Goal: Task Accomplishment & Management: Manage account settings

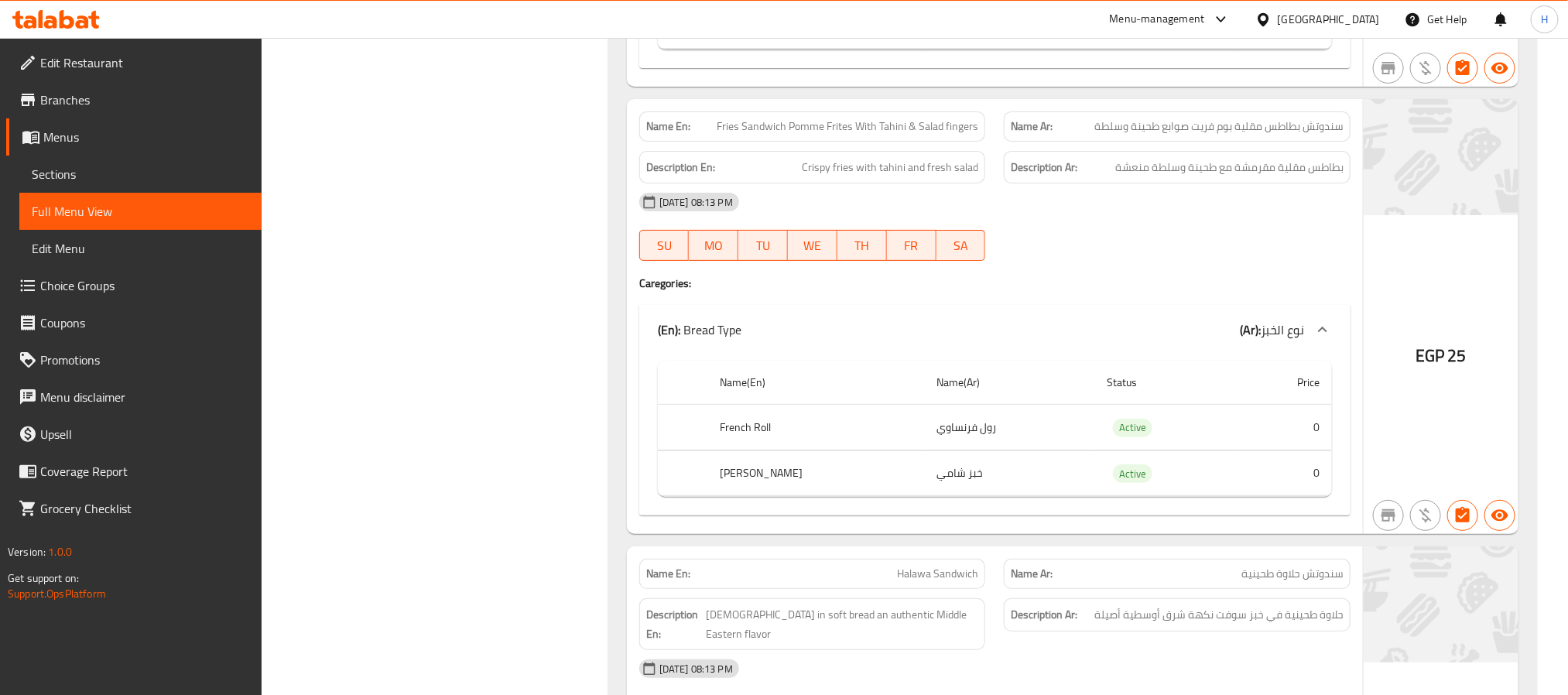
scroll to position [22053, 0]
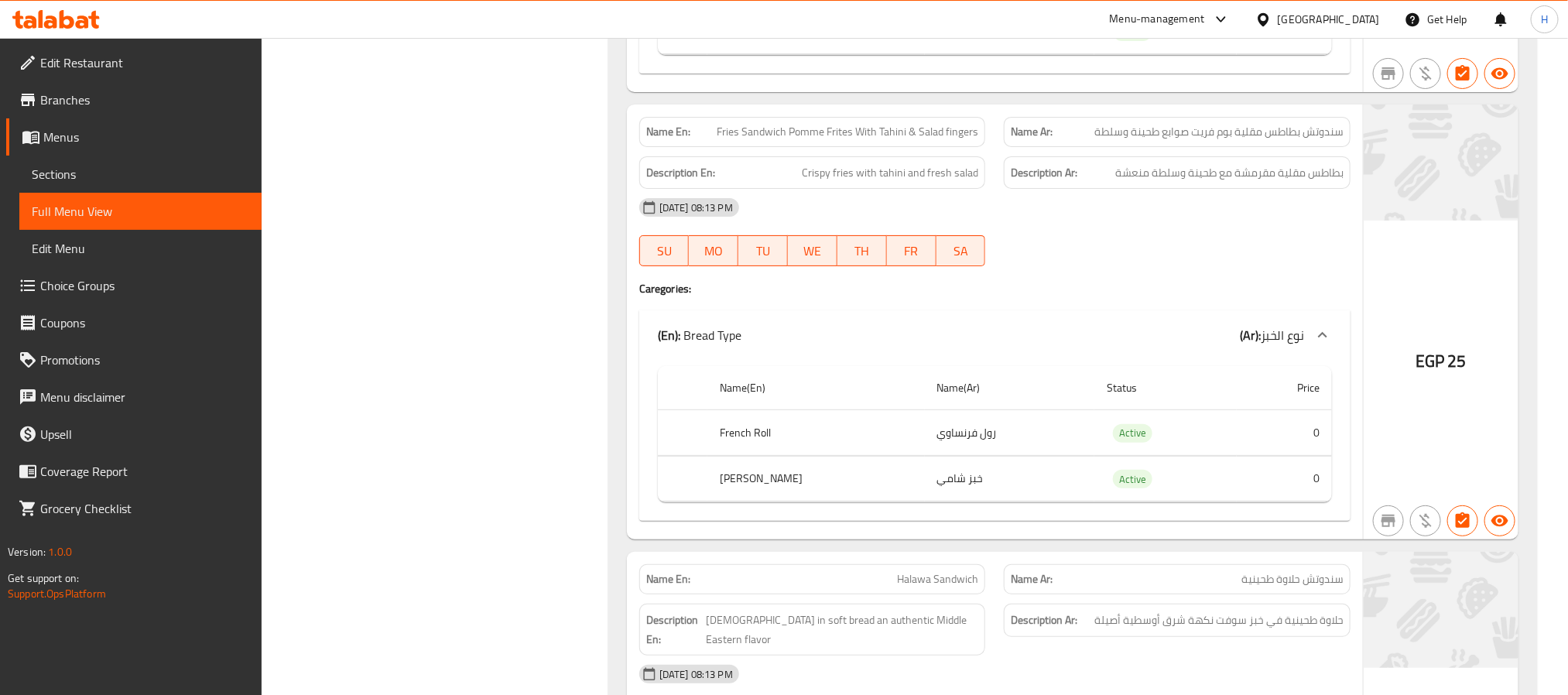
click at [876, 140] on span "Fries Sandwich Pomme Frites With Tahini & Salad fingers" at bounding box center [847, 132] width 262 height 16
copy span "Fries Sandwich Pomme Frites With Tahini & Salad fingers"
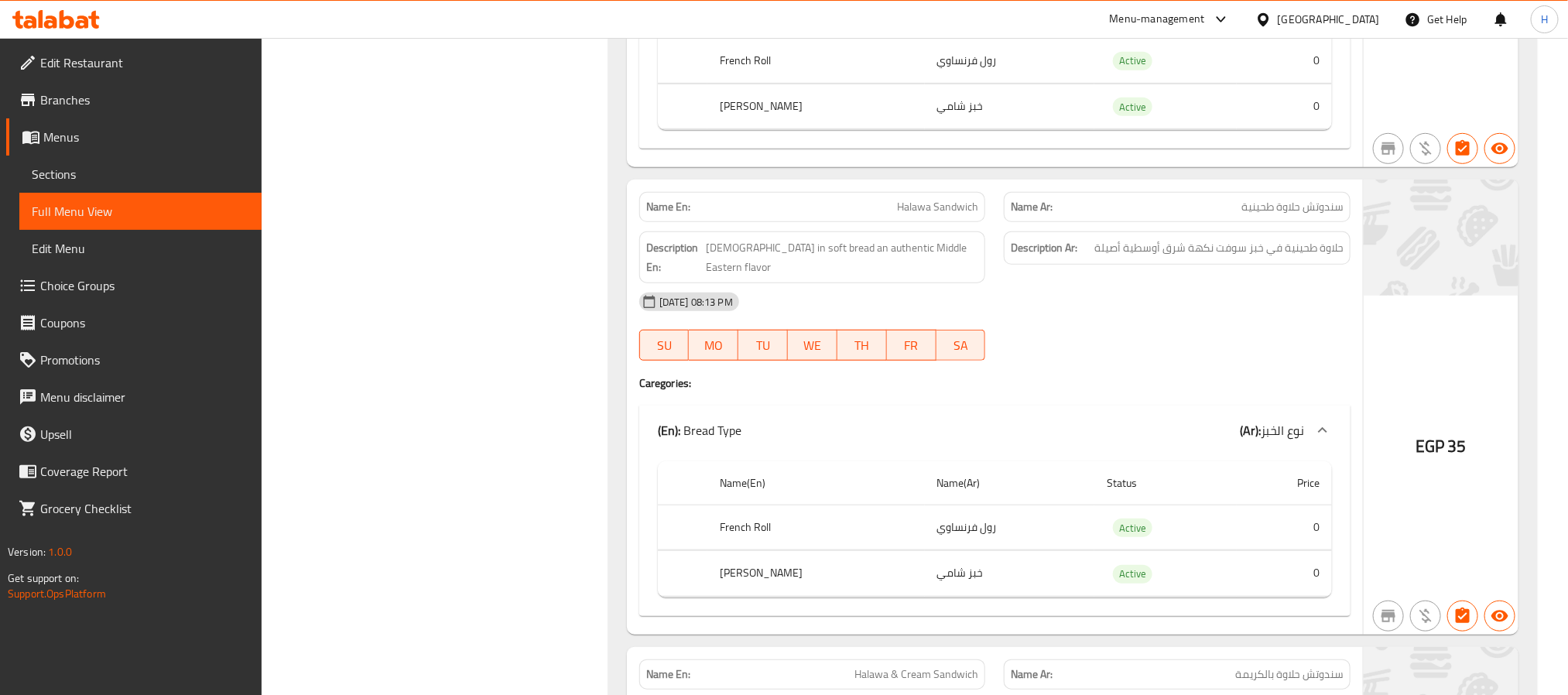
scroll to position [22517, 0]
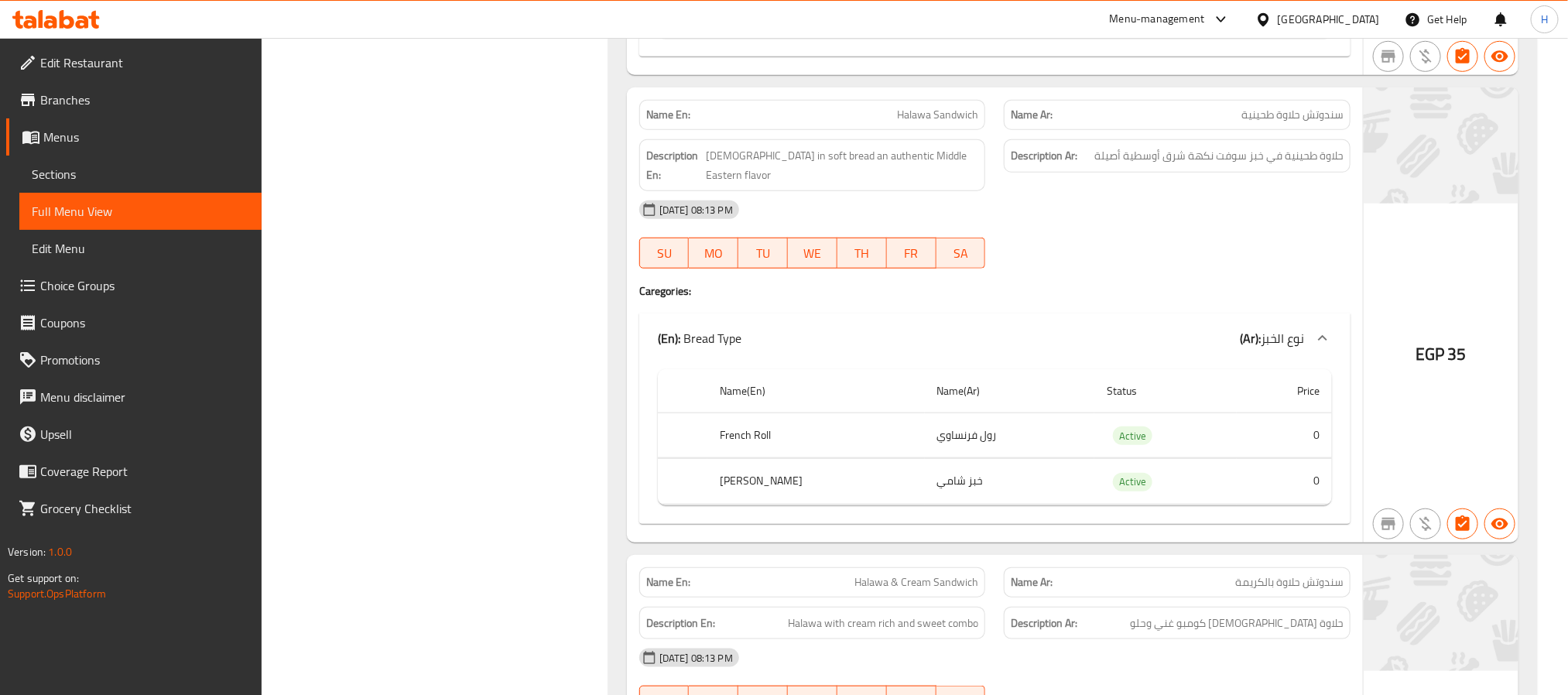
click at [1271, 123] on span "سندوتش حلاوة طحينية" at bounding box center [1293, 115] width 102 height 16
copy span "سندوتش حلاوة طحينية"
click at [934, 123] on span "Halawa Sandwich" at bounding box center [938, 115] width 81 height 16
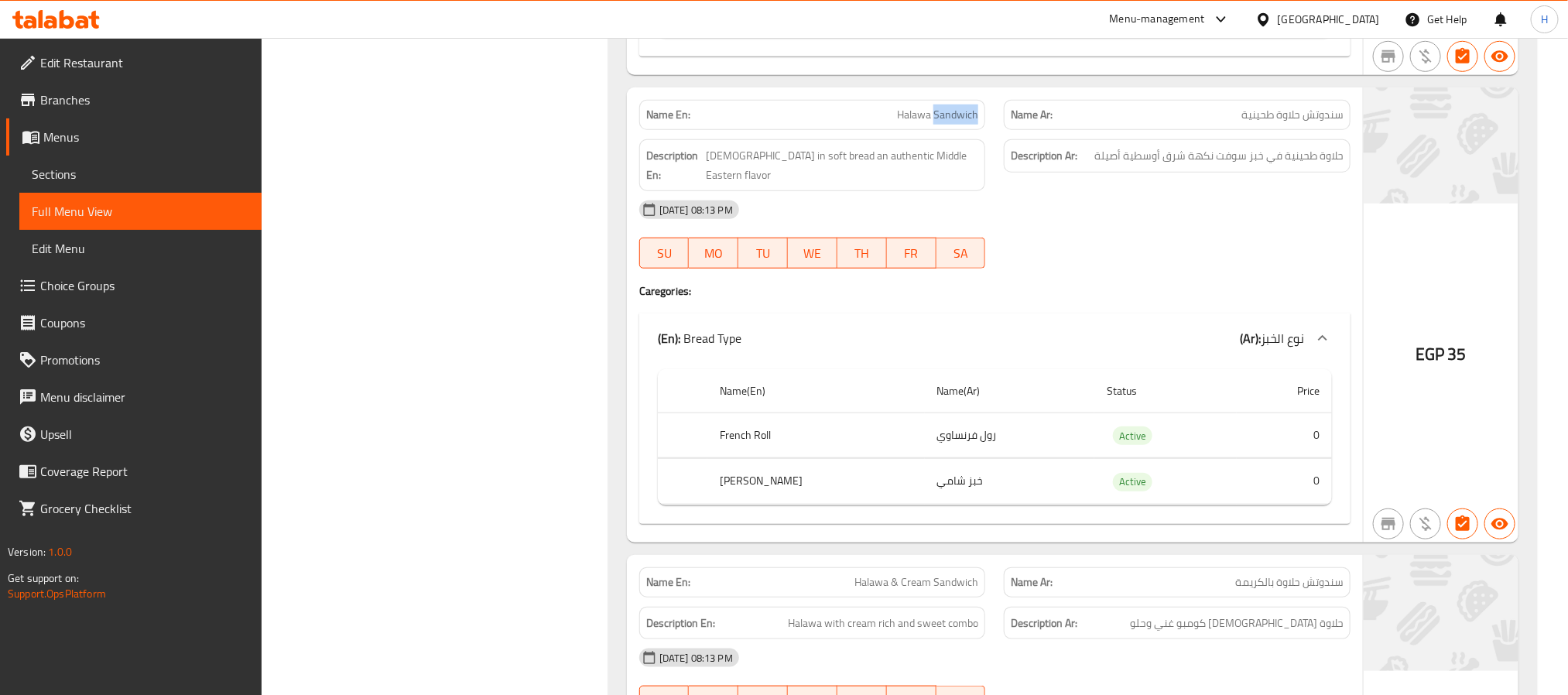
click at [934, 123] on span "Halawa Sandwich" at bounding box center [938, 115] width 81 height 16
copy span "Halawa Sandwich"
click at [773, 185] on span "Halawa in soft bread an authentic Middle Eastern flavor" at bounding box center [843, 166] width 272 height 38
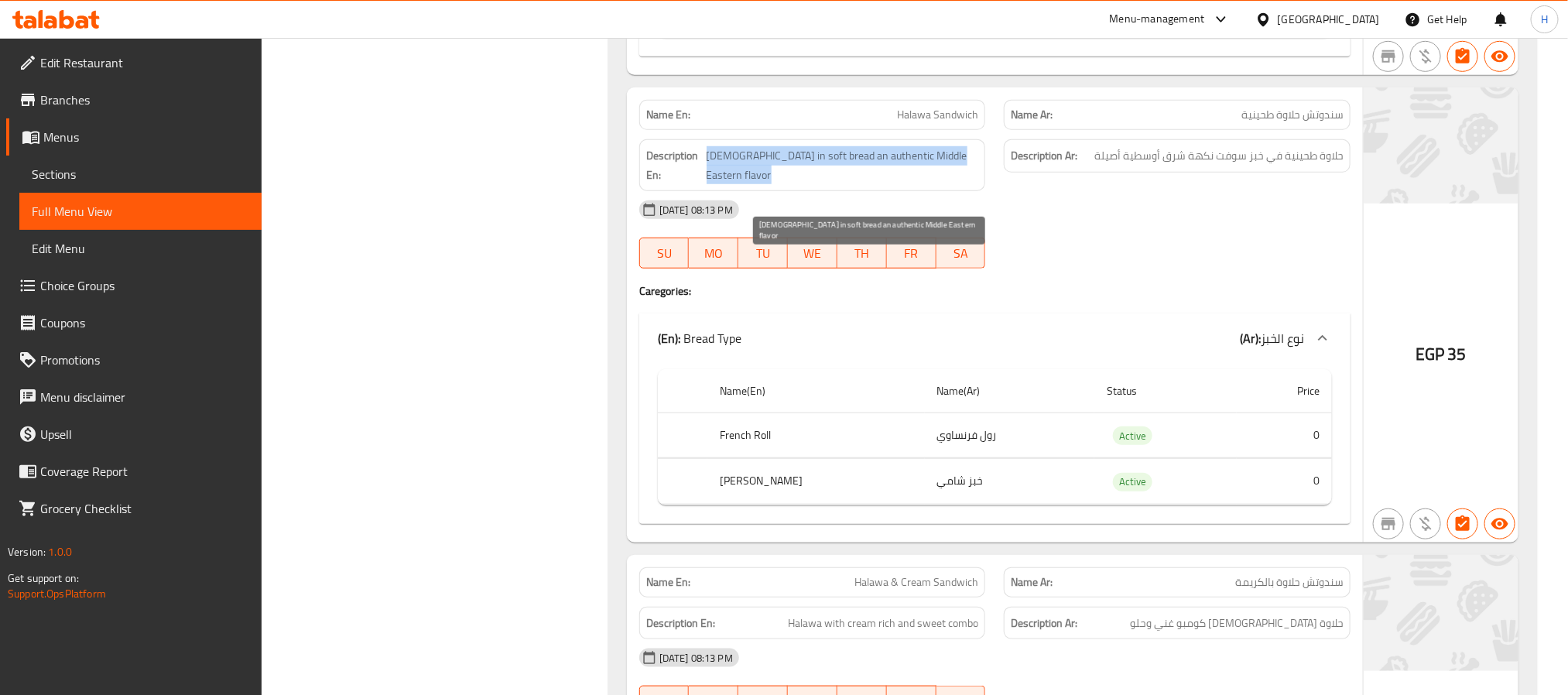
click at [773, 185] on span "Halawa in soft bread an authentic Middle Eastern flavor" at bounding box center [843, 166] width 272 height 38
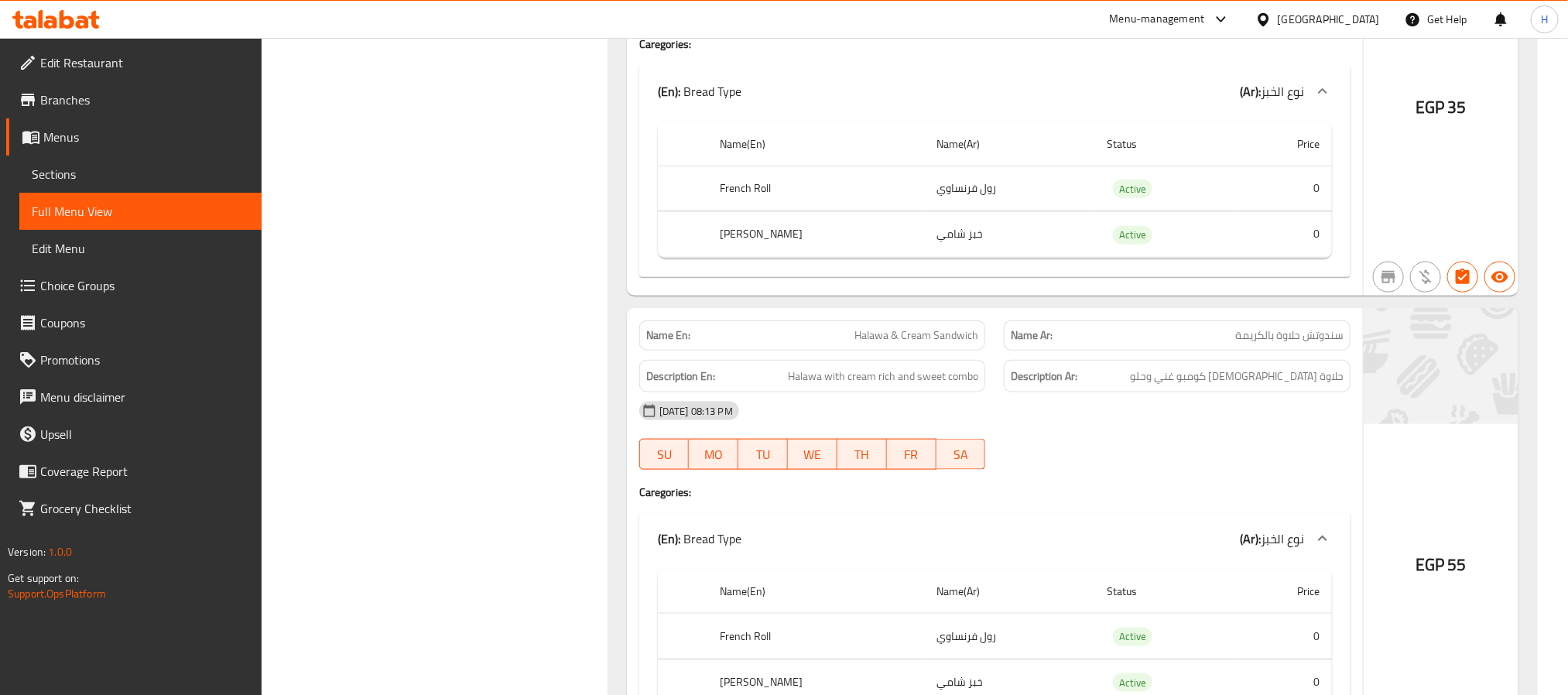
scroll to position [22633, 0]
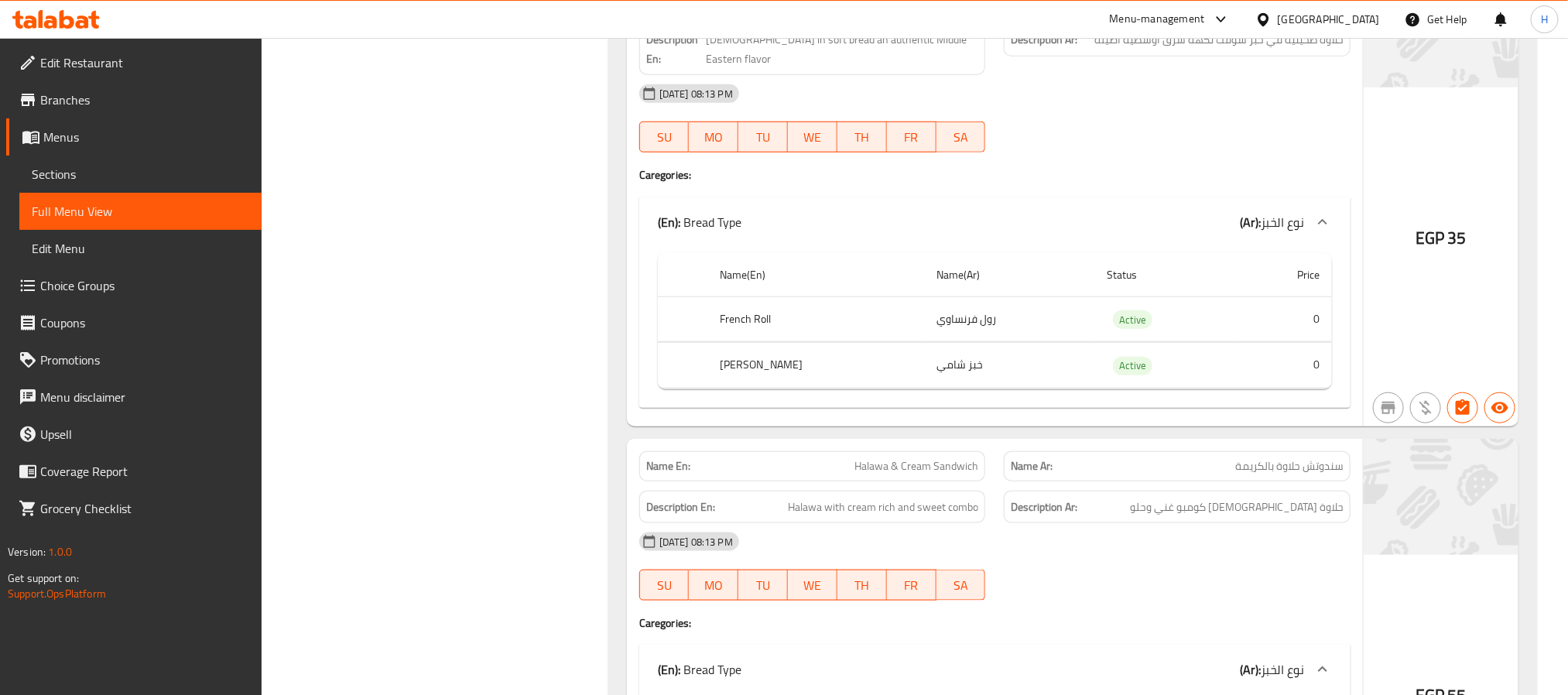
copy span "Halawa Sandwich"
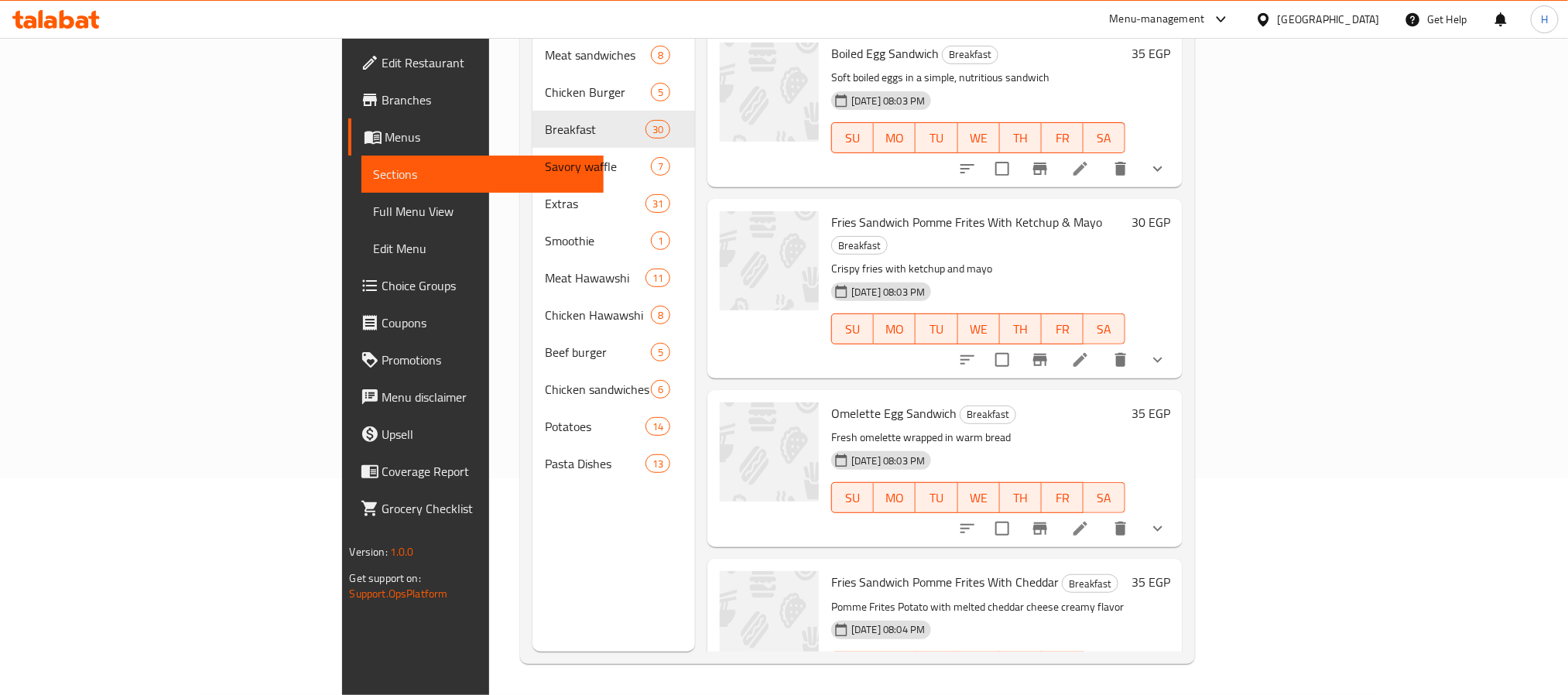
scroll to position [4412, 0]
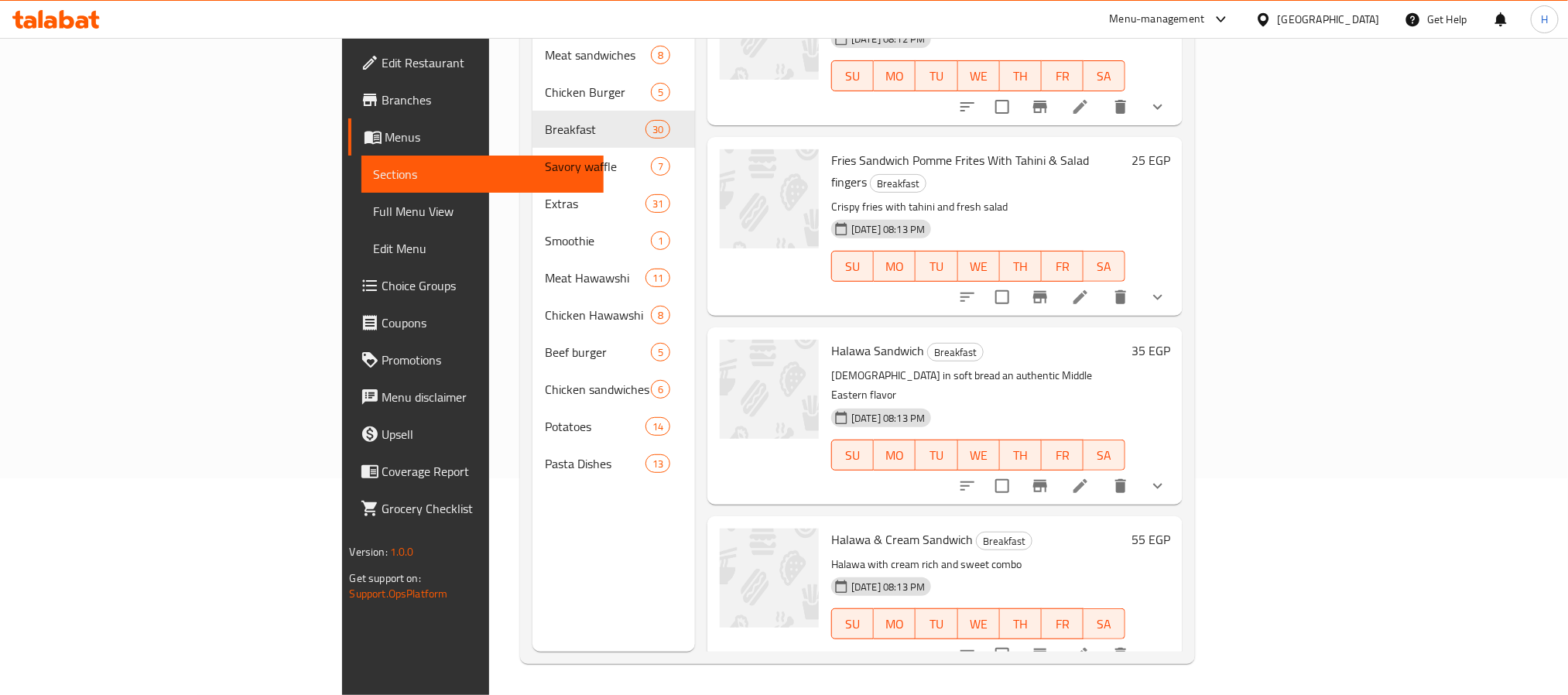
click at [386, 135] on span "Menus" at bounding box center [488, 137] width 206 height 19
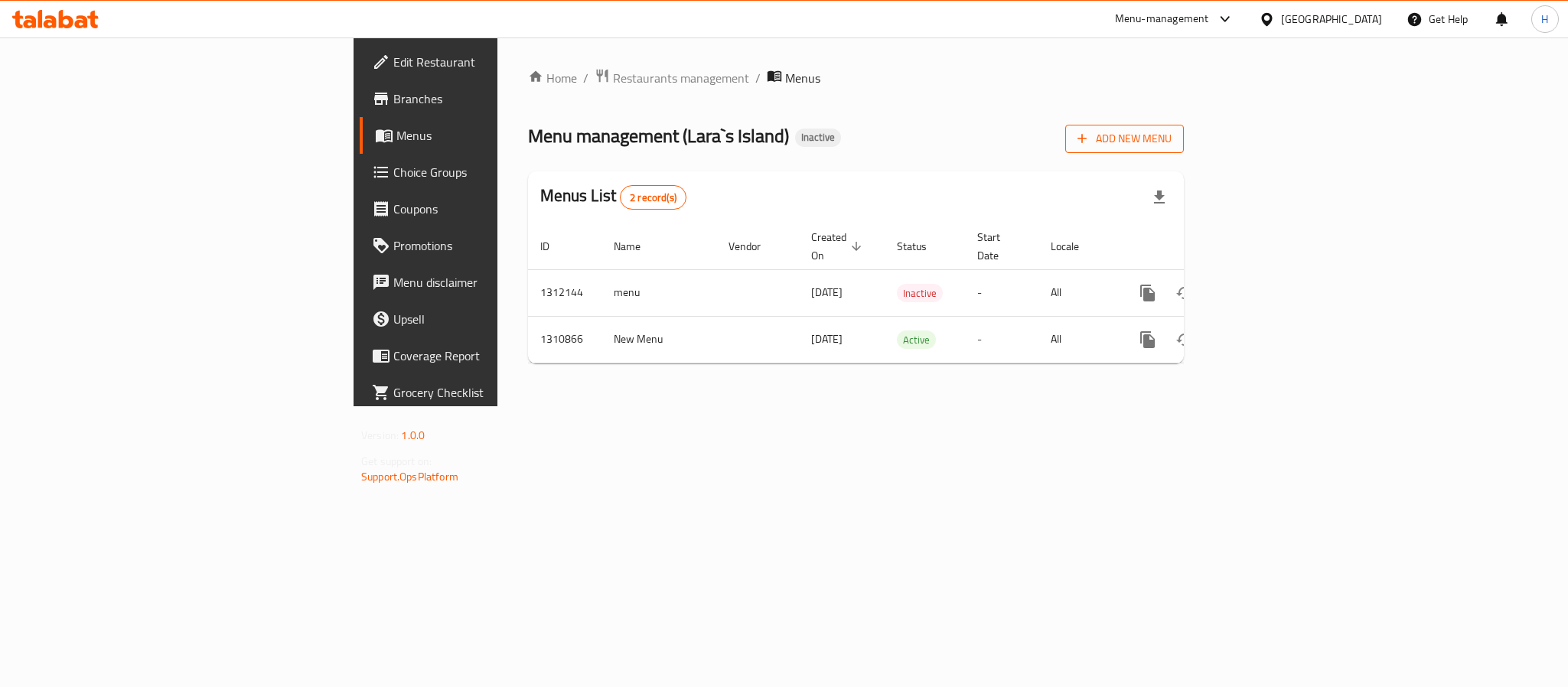
click at [1172, 147] on span "Add New Menu" at bounding box center [1124, 139] width 94 height 19
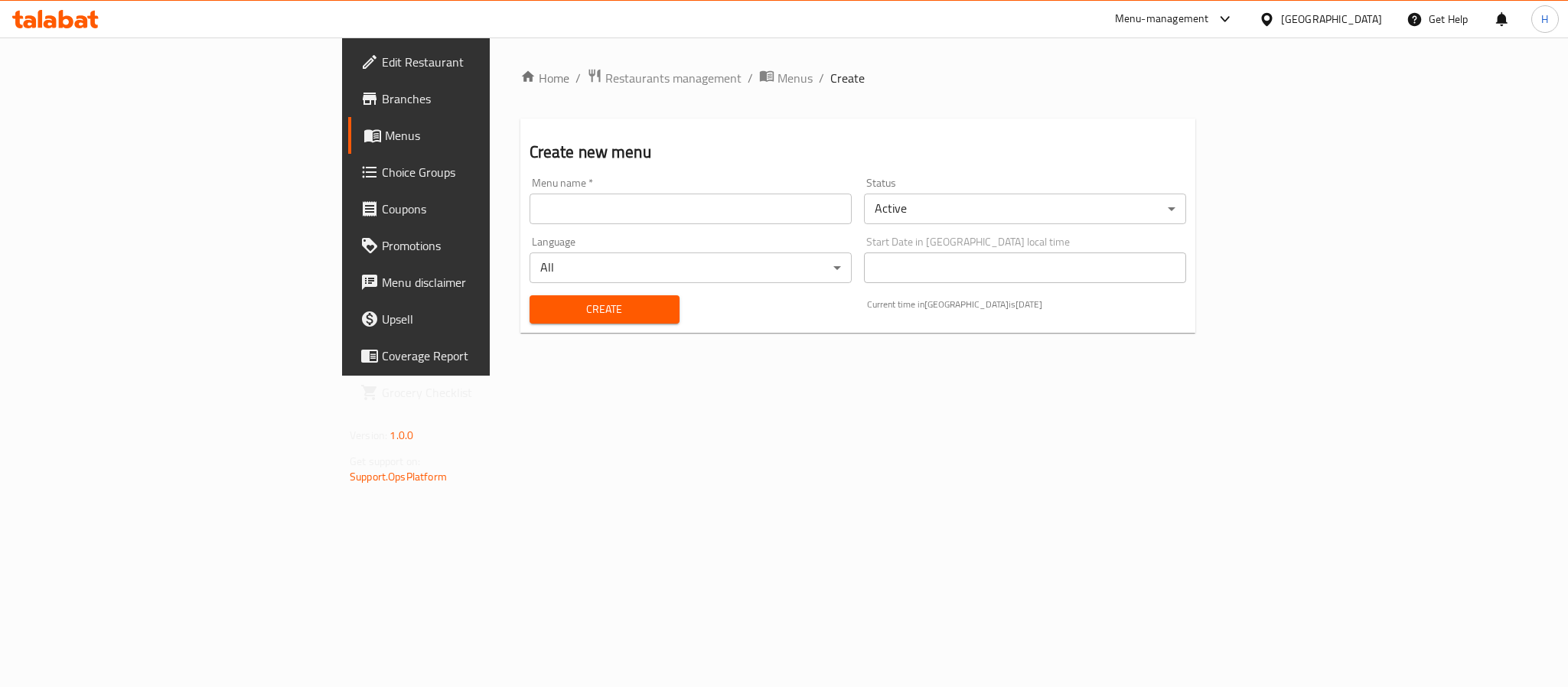
click at [694, 211] on input "text" at bounding box center [691, 208] width 322 height 30
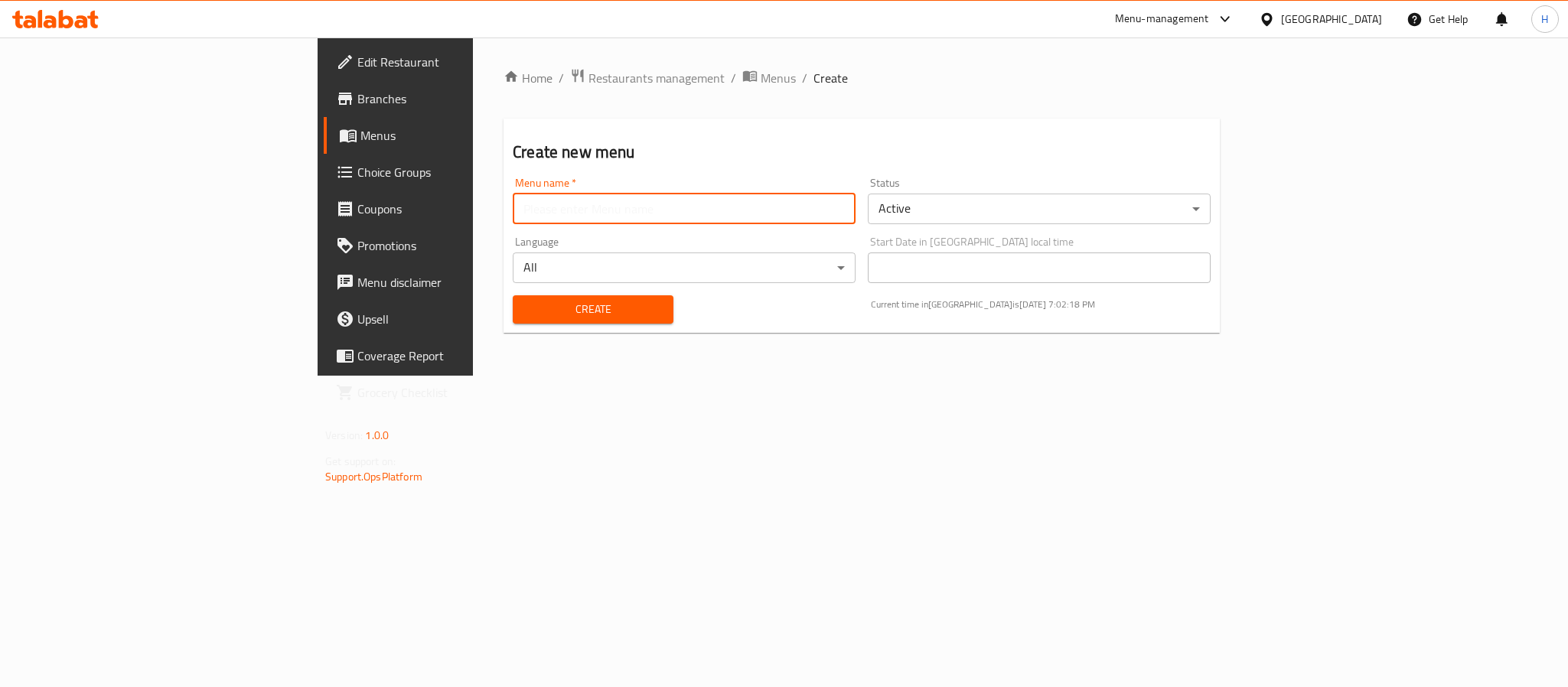
type input "Updated Menu"
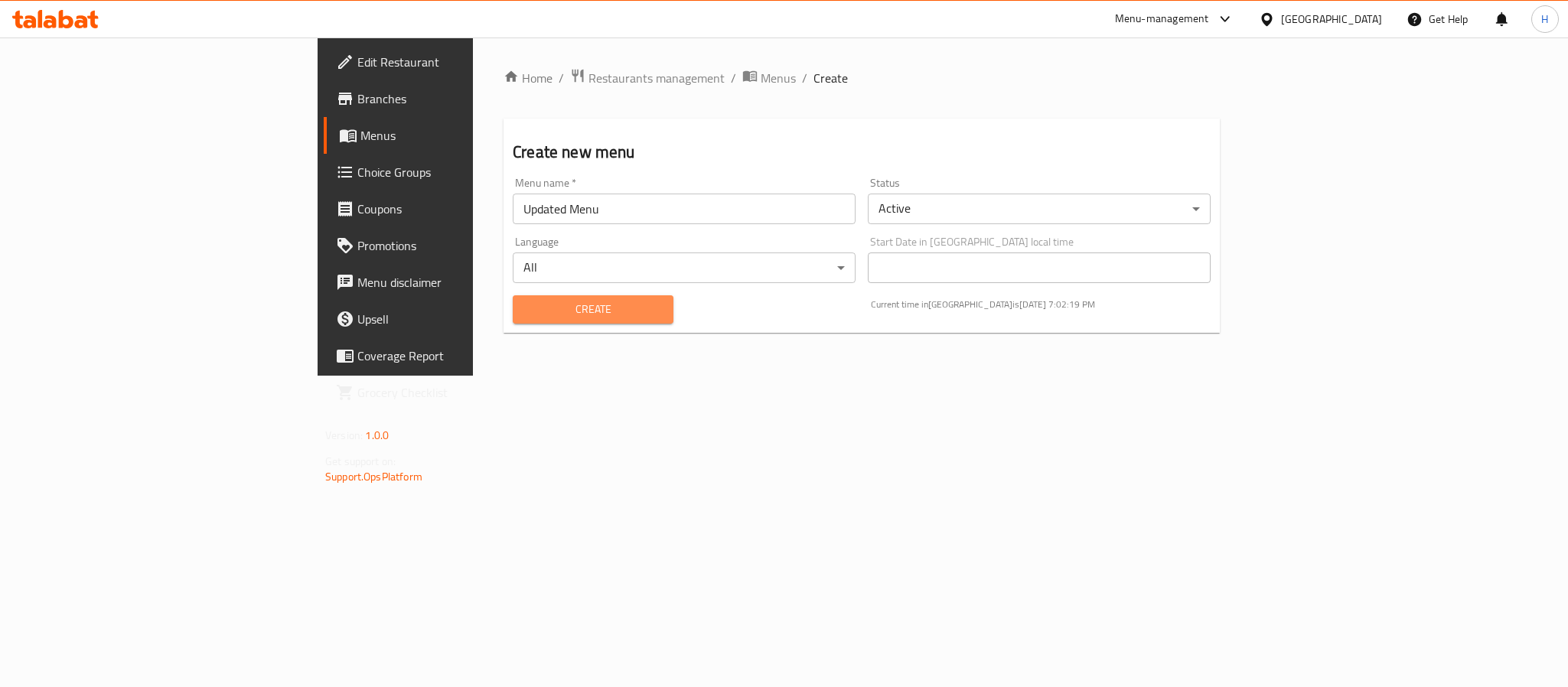
click at [525, 301] on span "Create" at bounding box center [593, 309] width 136 height 19
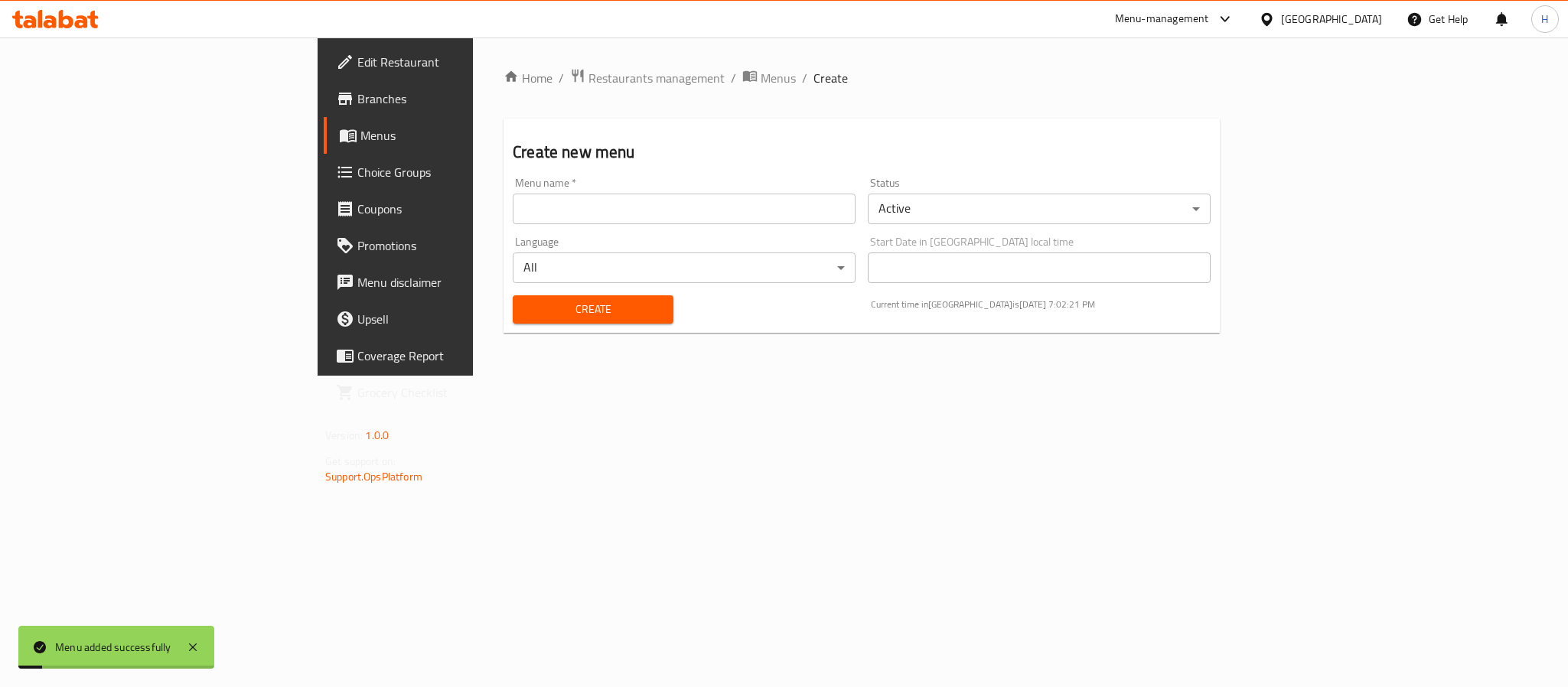
click at [361, 130] on span "Menus" at bounding box center [464, 135] width 207 height 19
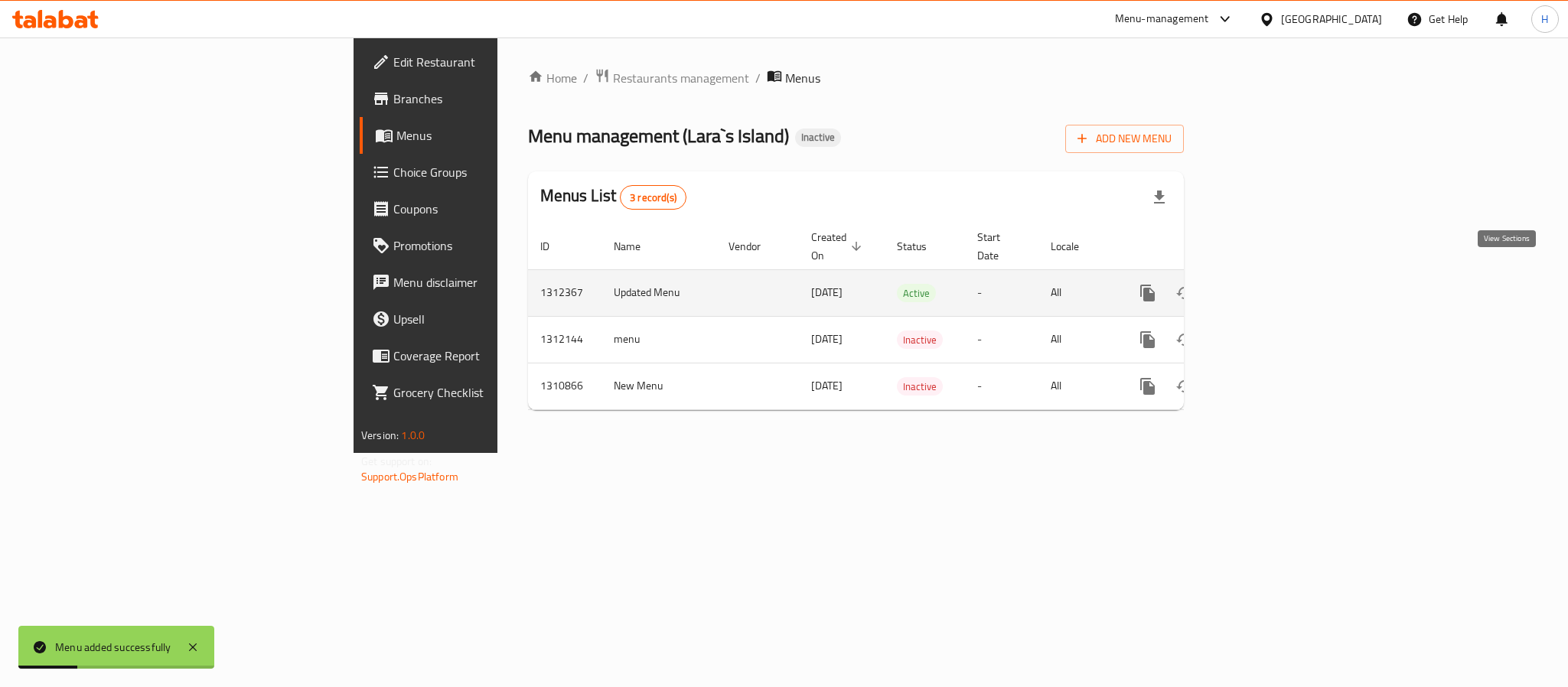
click at [1265, 286] on icon "enhanced table" at bounding box center [1257, 293] width 13 height 13
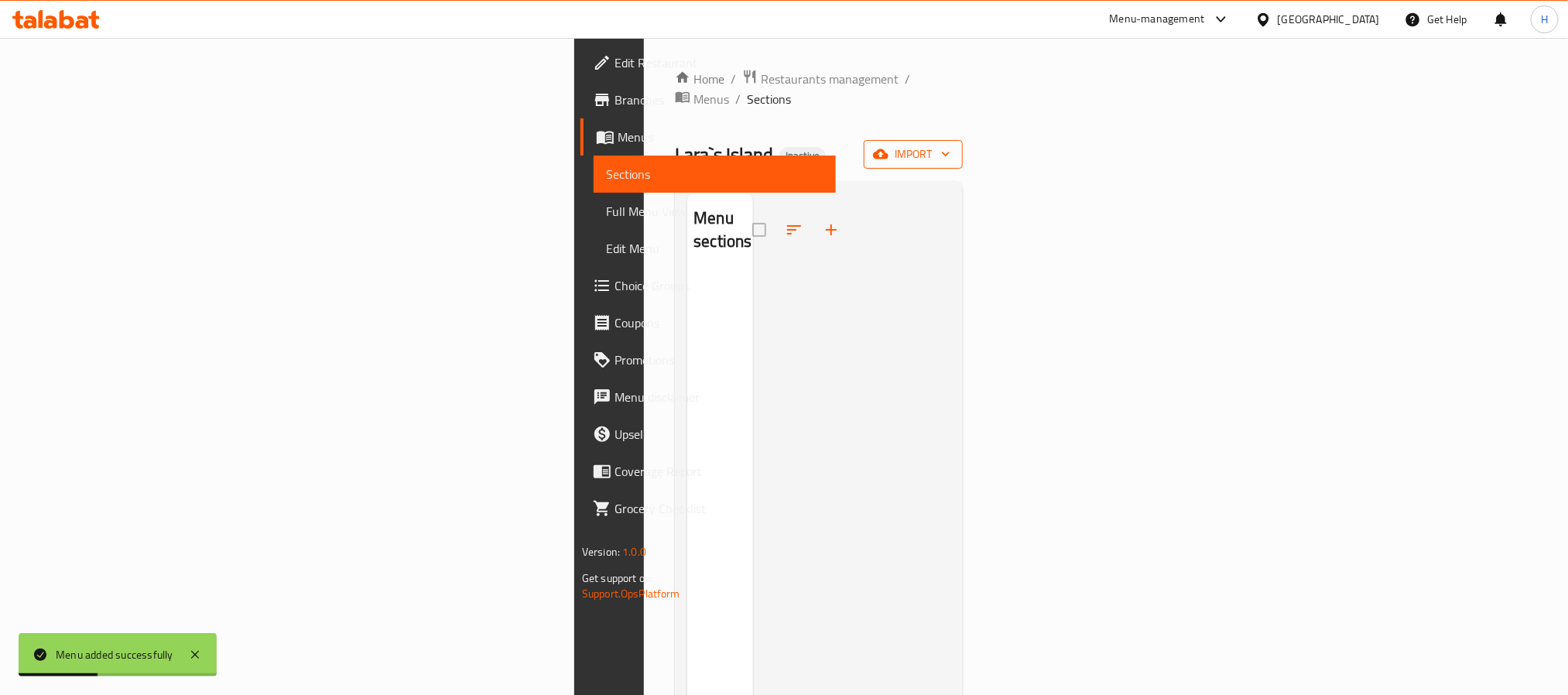
click at [889, 149] on icon "button" at bounding box center [881, 154] width 15 height 10
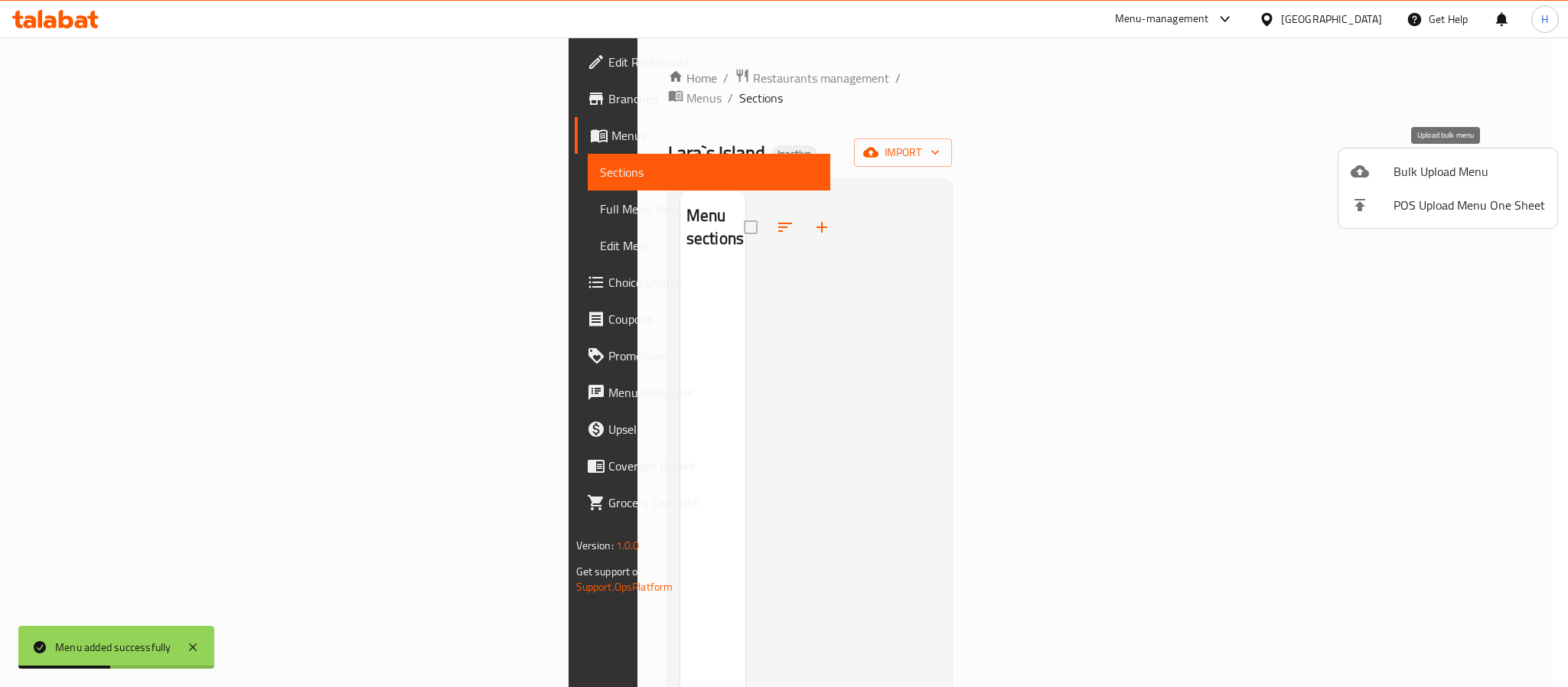
click at [1412, 166] on span "Bulk Upload Menu" at bounding box center [1469, 171] width 151 height 19
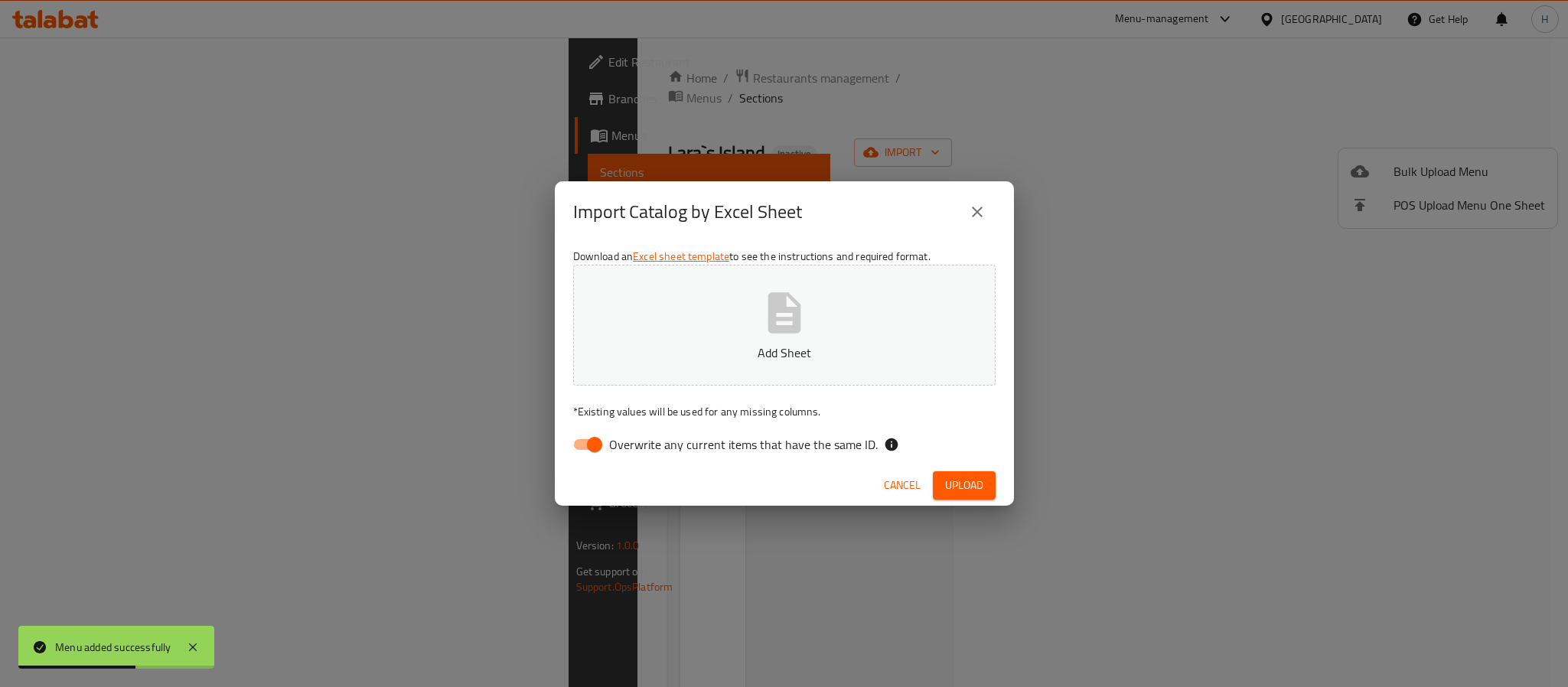
drag, startPoint x: 584, startPoint y: 444, endPoint x: 1285, endPoint y: 269, distance: 722.5
click at [584, 444] on input "Overwrite any current items that have the same ID." at bounding box center [594, 445] width 87 height 29
checkbox input "false"
click at [831, 488] on div "Cancel Upload" at bounding box center [784, 485] width 459 height 40
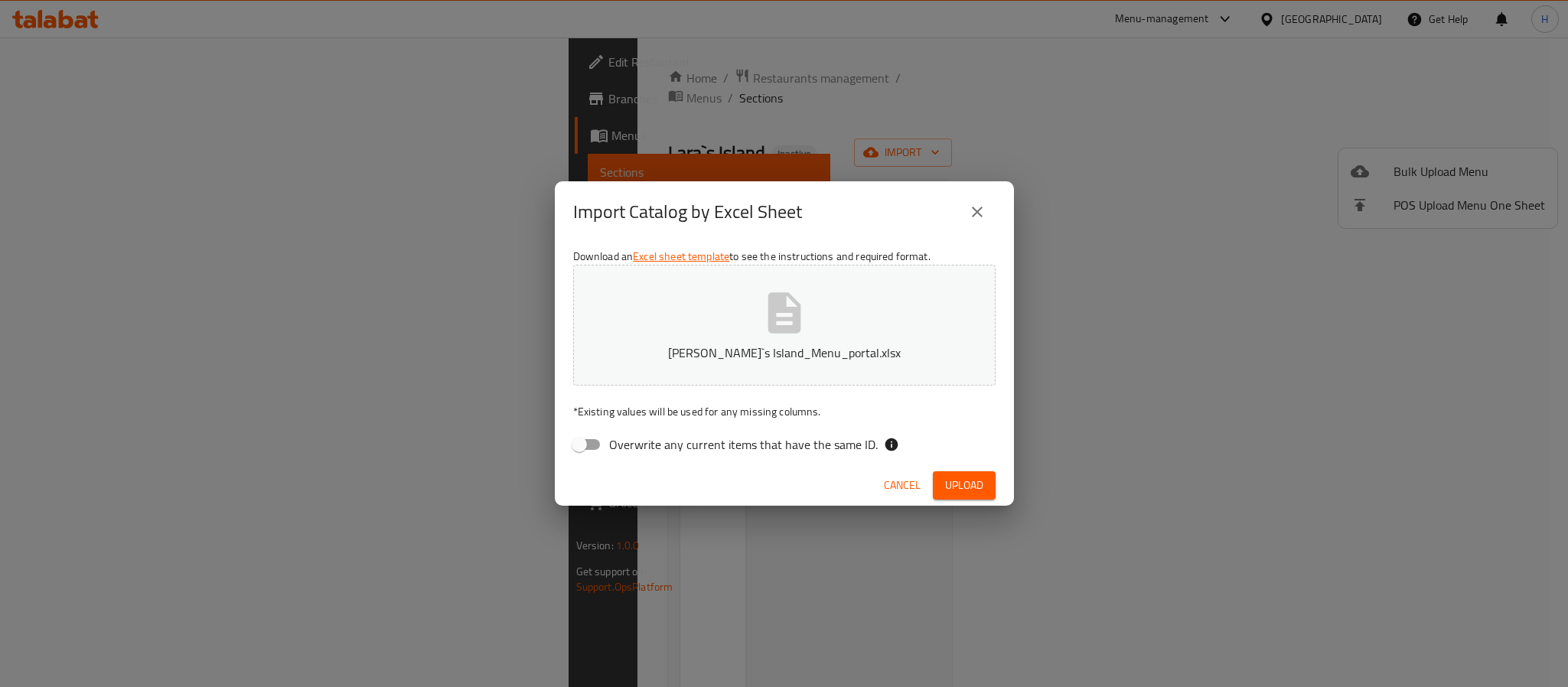
click at [960, 483] on span "Upload" at bounding box center [964, 485] width 38 height 19
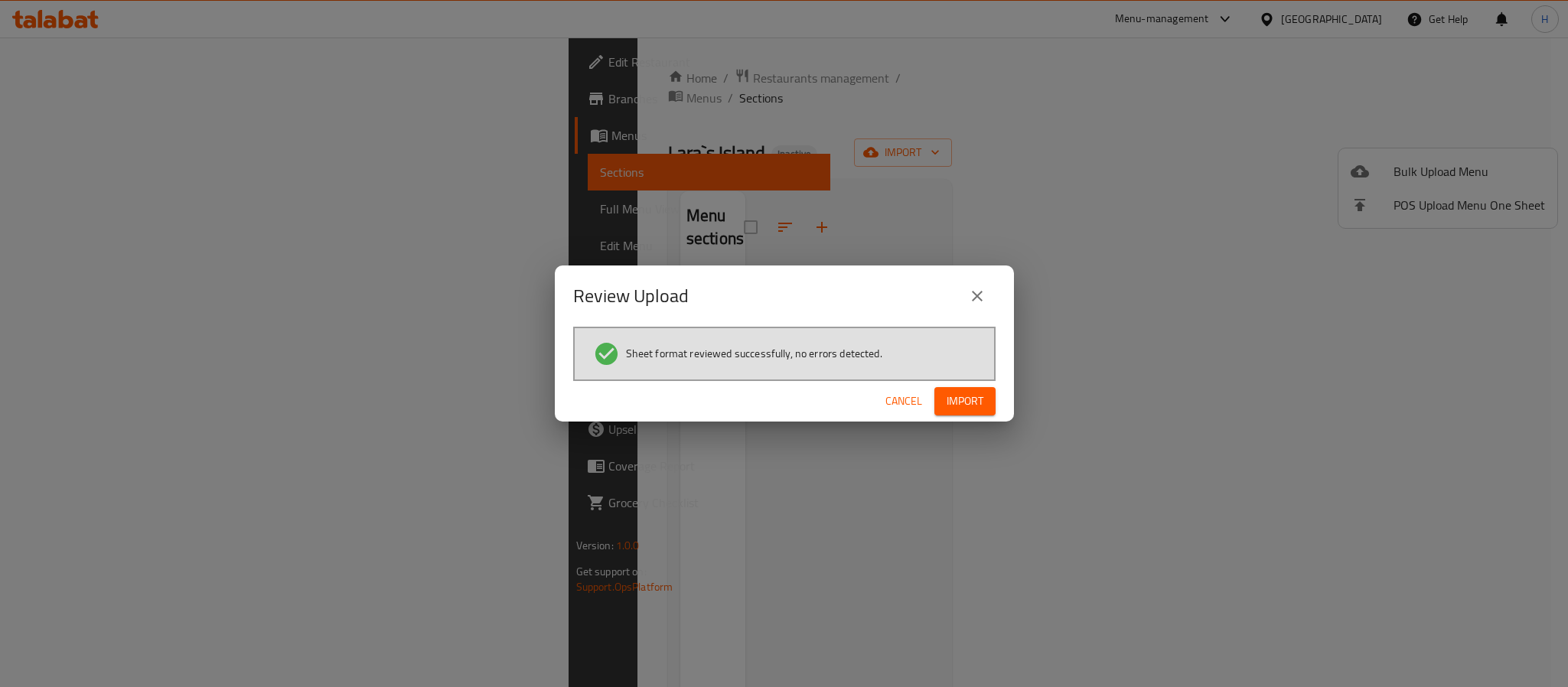
click at [974, 397] on span "Import" at bounding box center [965, 401] width 37 height 19
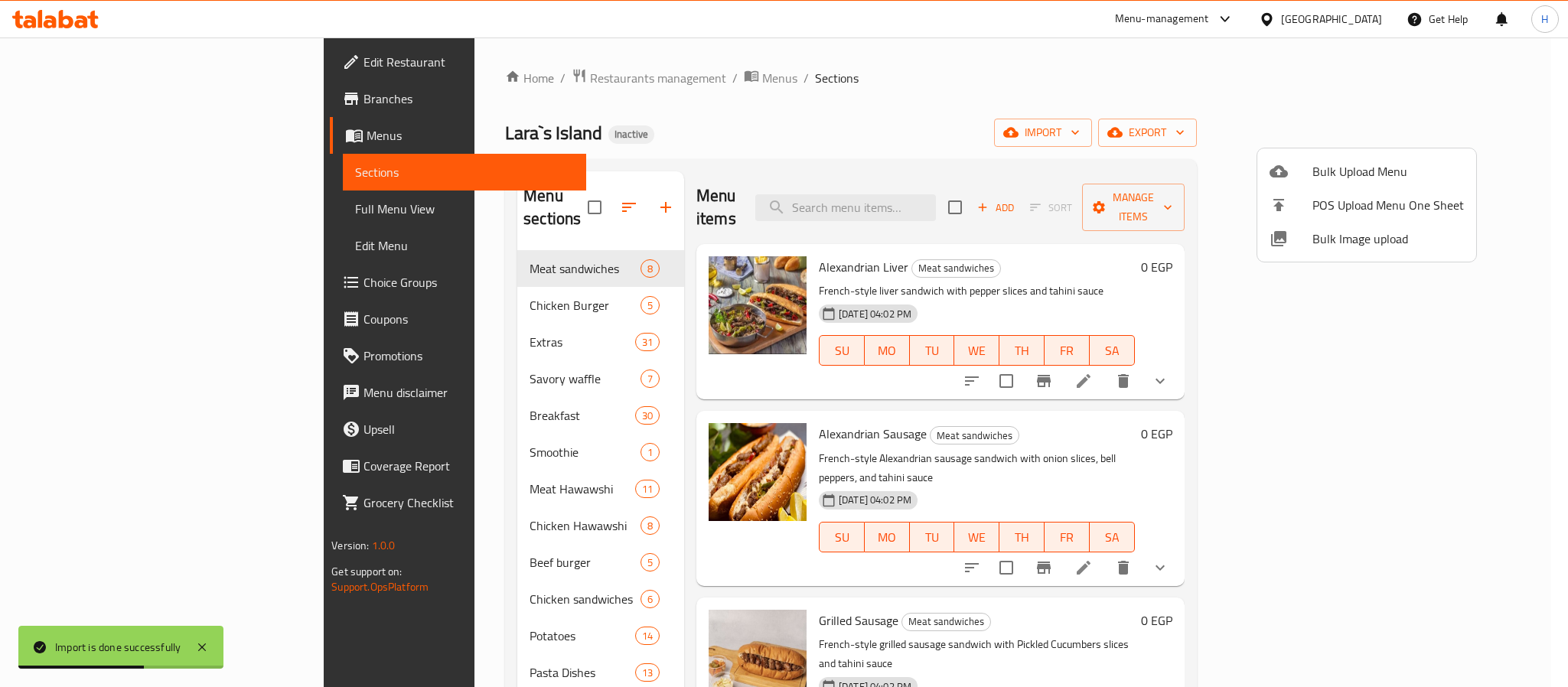
click at [141, 61] on div at bounding box center [784, 344] width 1568 height 687
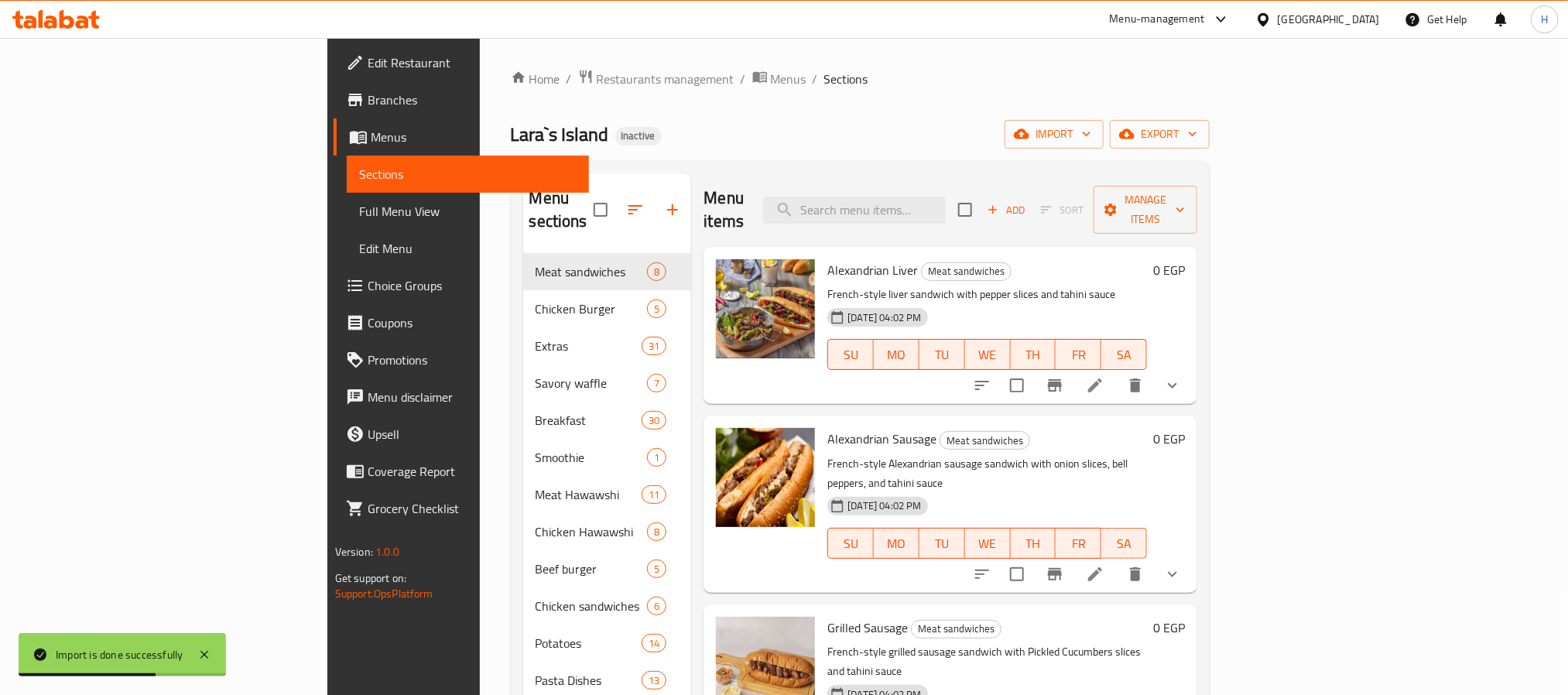
click at [368, 62] on span "Edit Restaurant" at bounding box center [472, 62] width 209 height 19
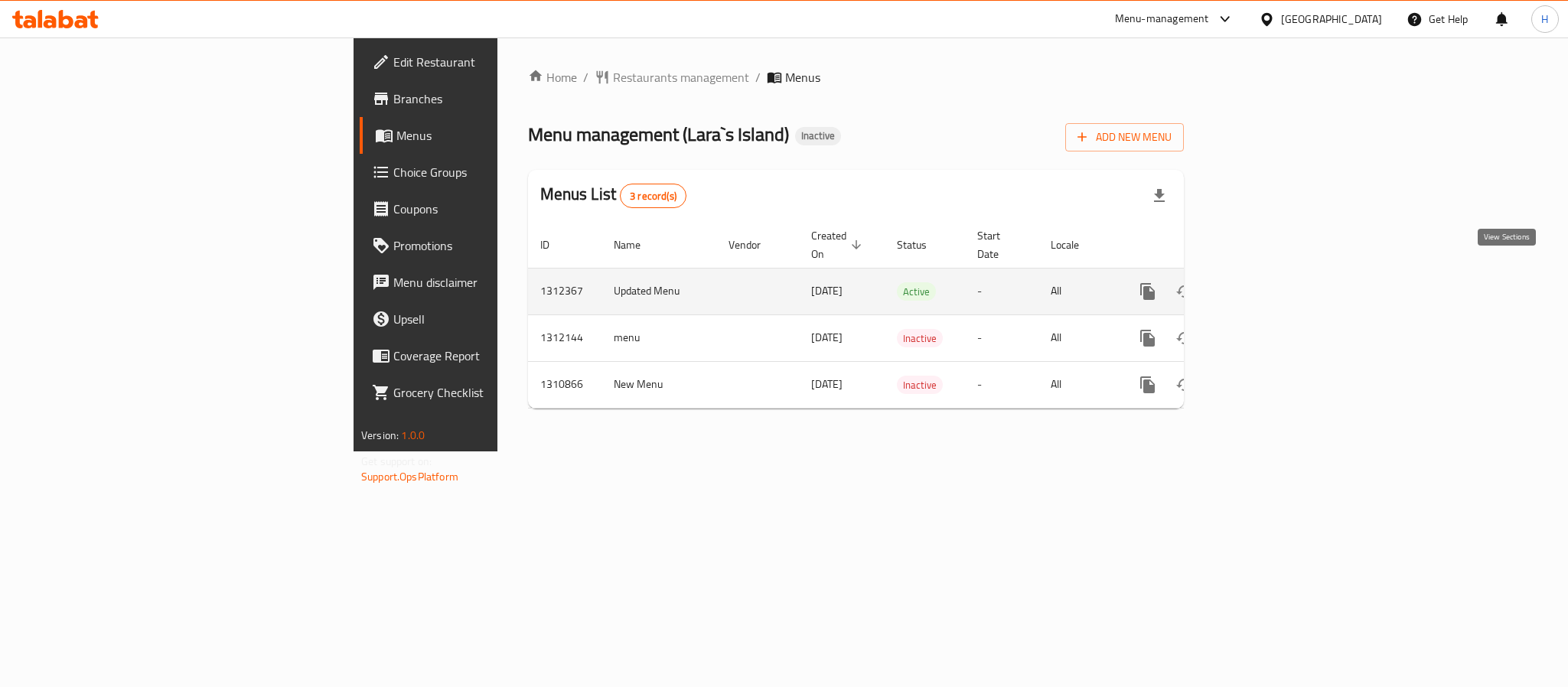
click at [1267, 283] on icon "enhanced table" at bounding box center [1257, 292] width 19 height 19
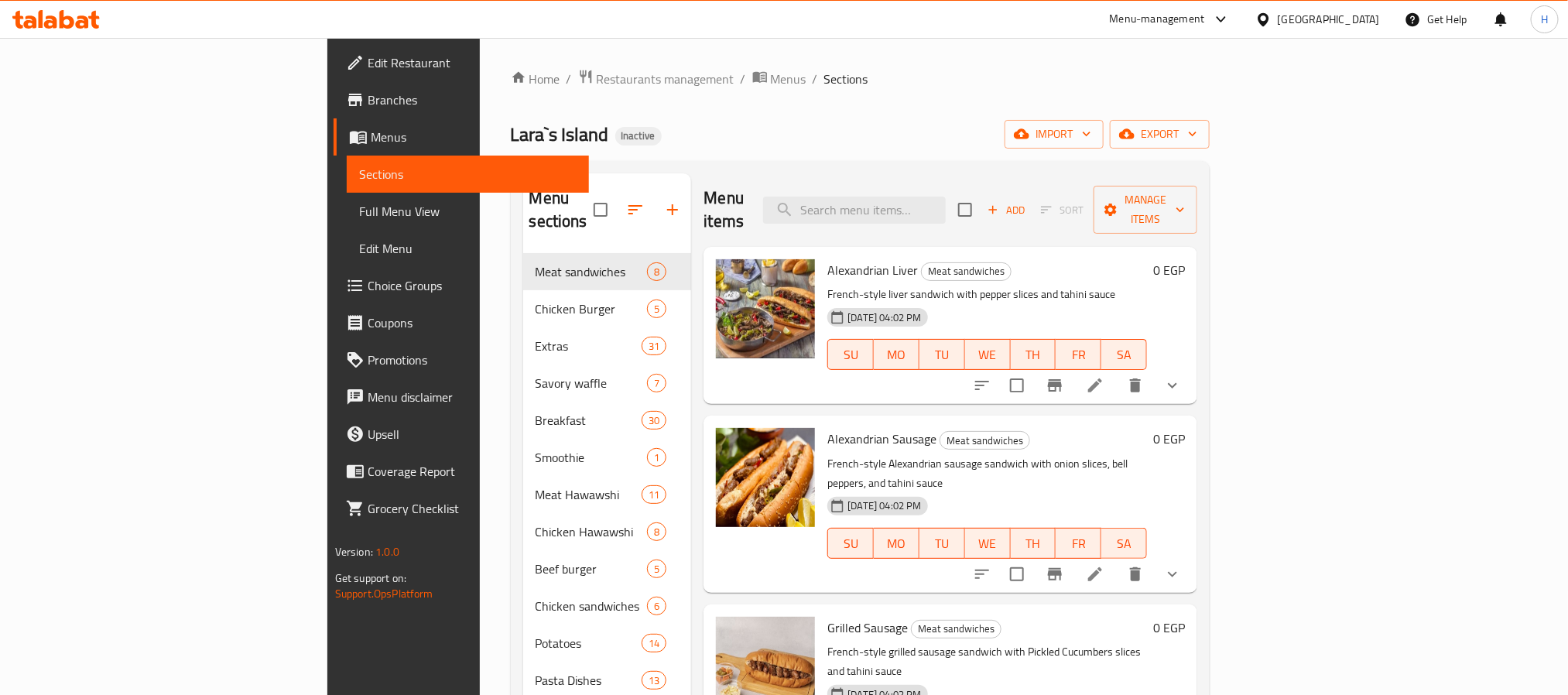
click at [359, 210] on span "Full Menu View" at bounding box center [468, 211] width 217 height 19
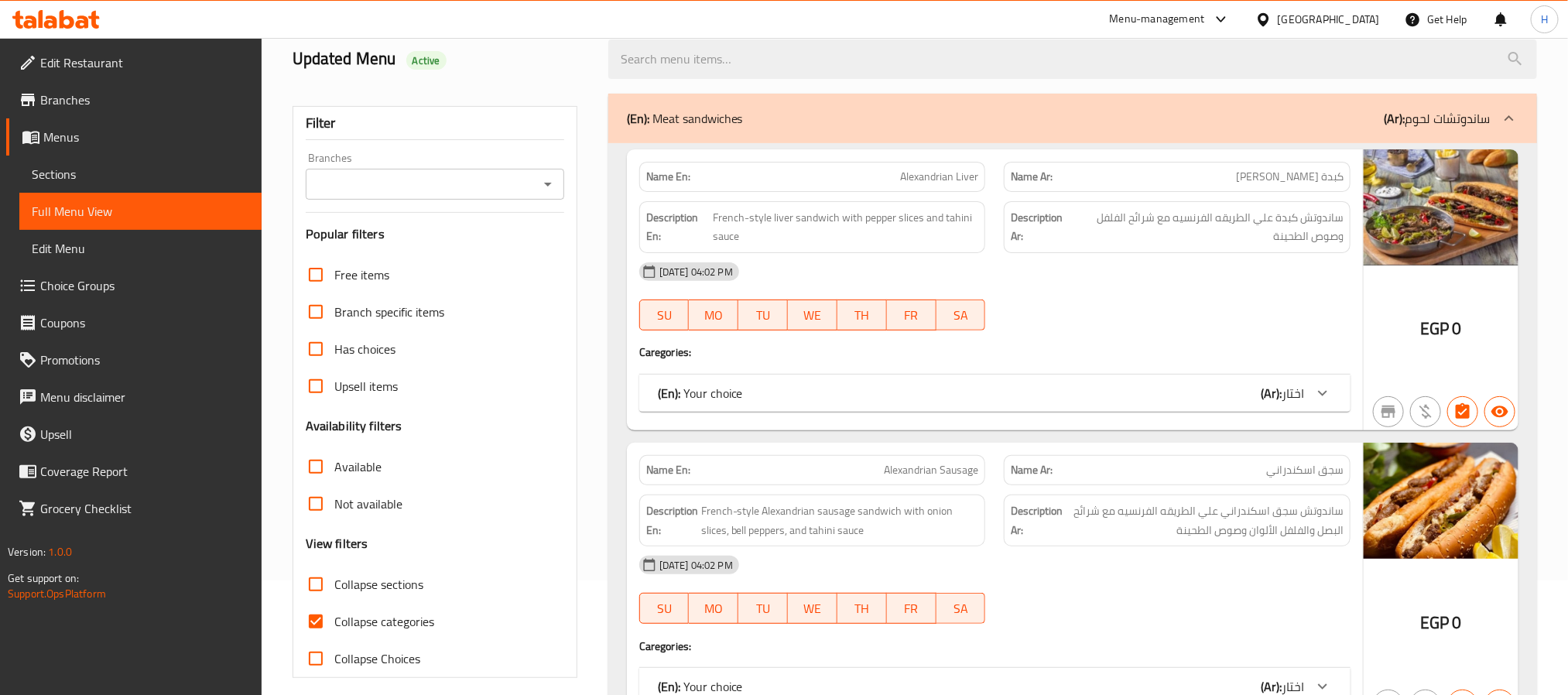
scroll to position [116, 0]
click at [312, 585] on input "Collapse sections" at bounding box center [315, 582] width 37 height 37
checkbox input "true"
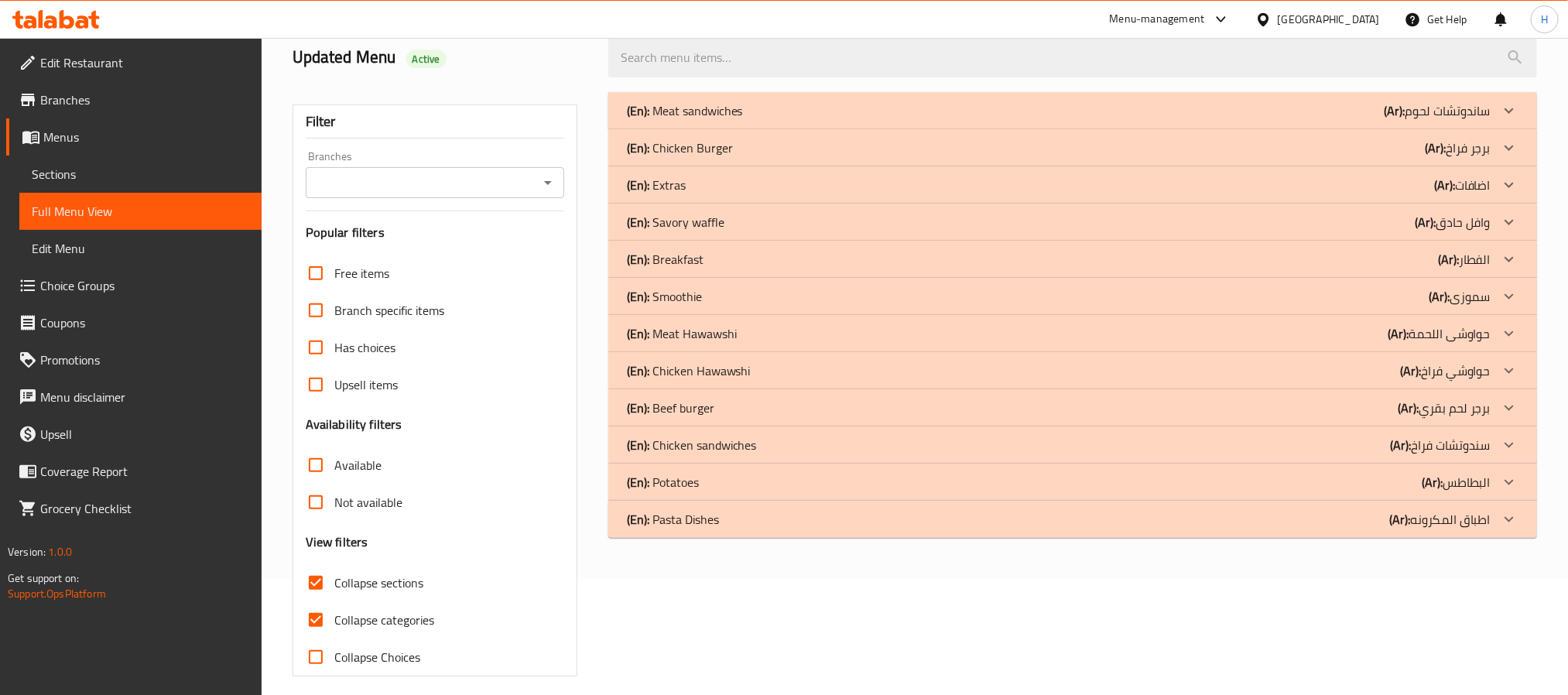
click at [310, 627] on input "Collapse categories" at bounding box center [315, 619] width 37 height 37
checkbox input "false"
click at [1508, 258] on icon at bounding box center [1509, 259] width 19 height 19
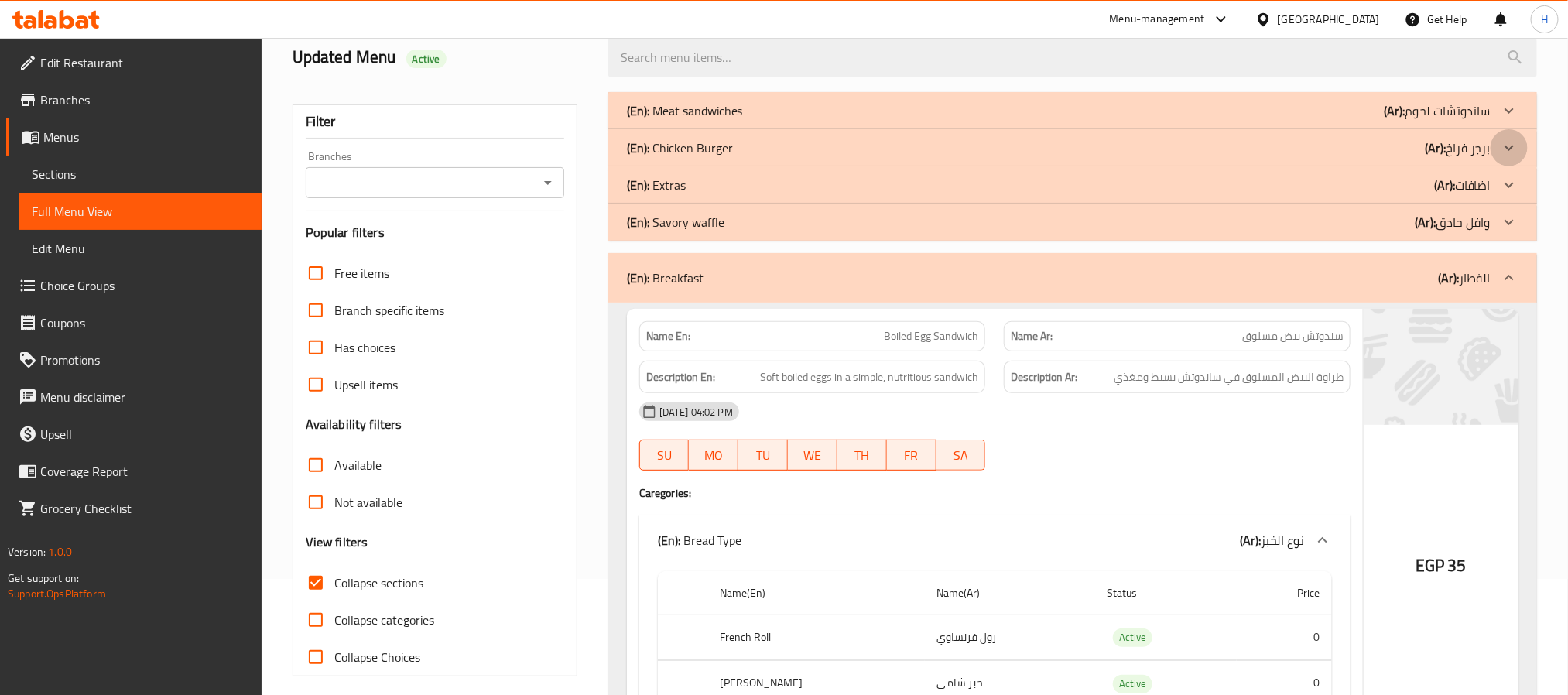
click at [1507, 153] on icon at bounding box center [1509, 148] width 19 height 19
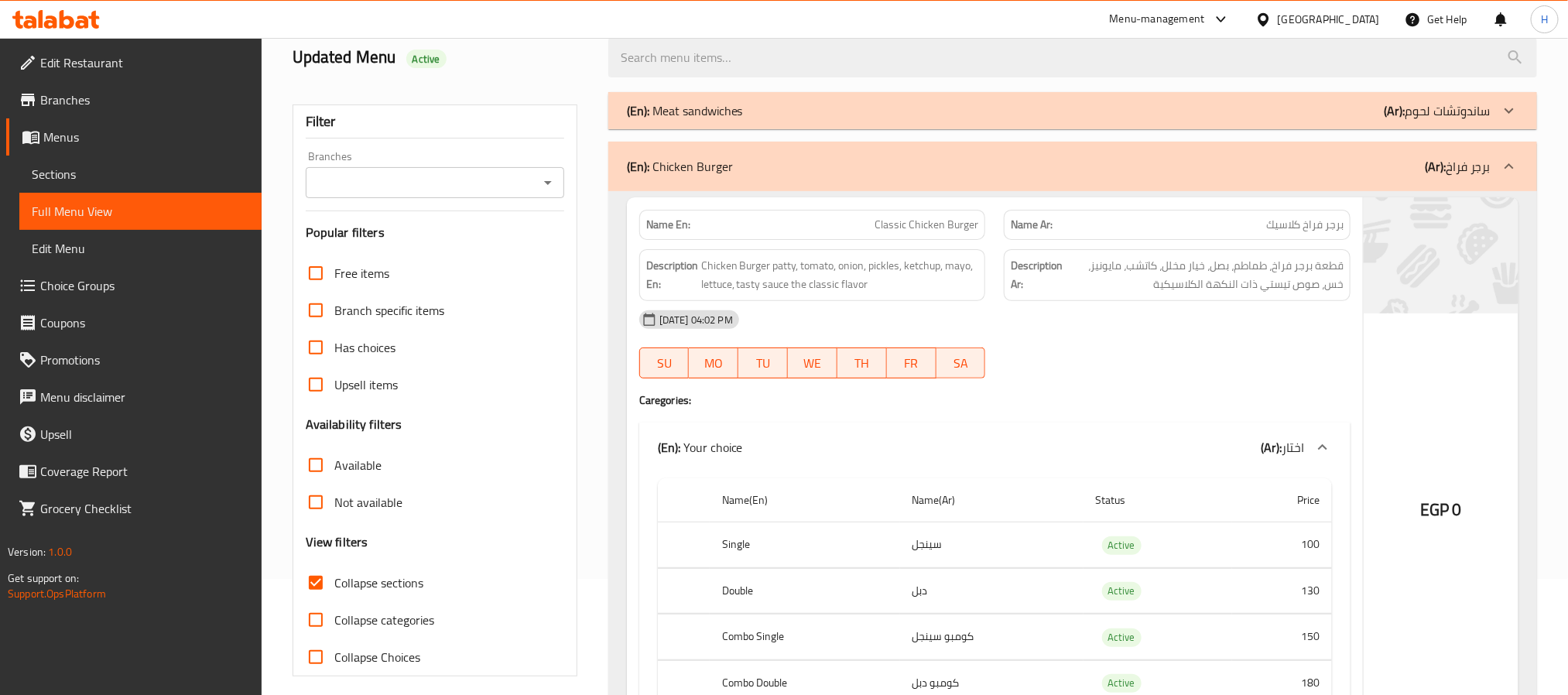
click at [1510, 117] on icon at bounding box center [1509, 110] width 19 height 19
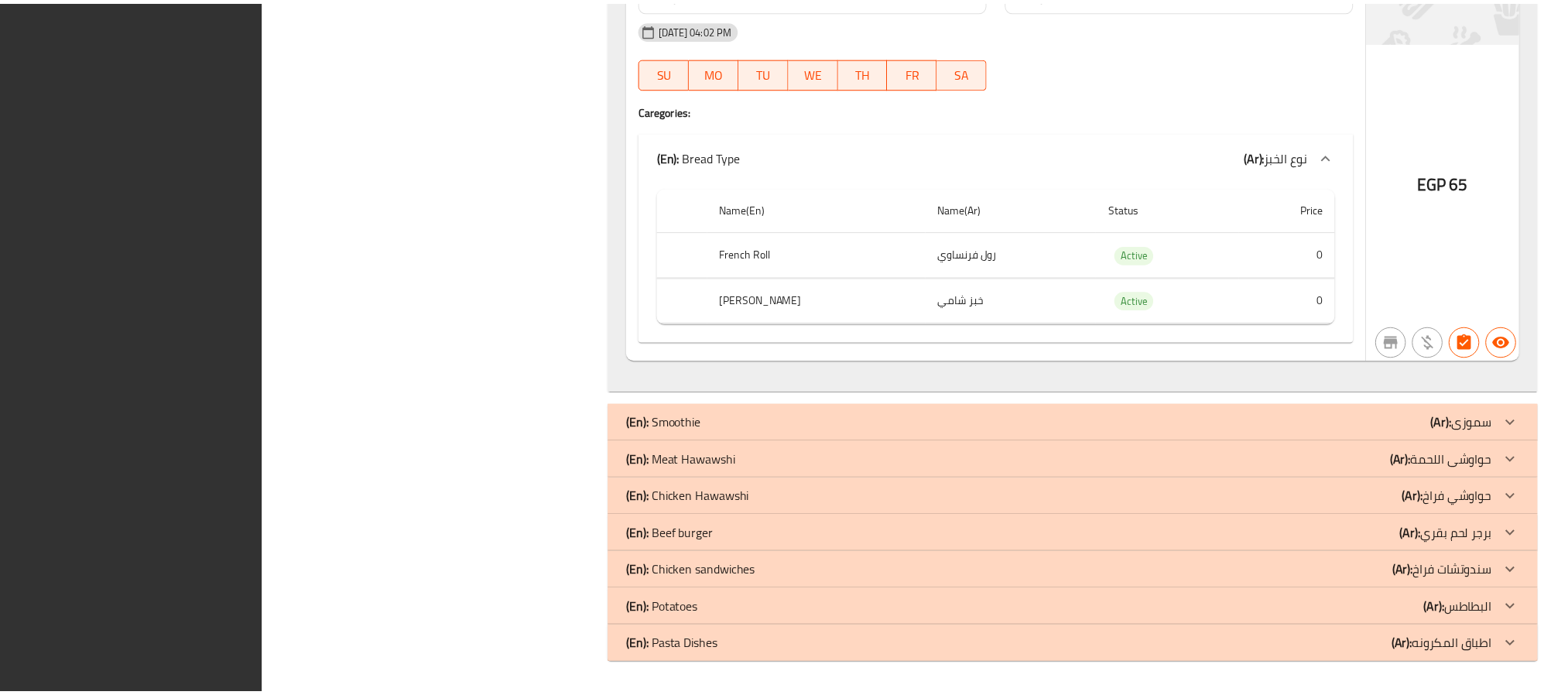
scroll to position [23786, 0]
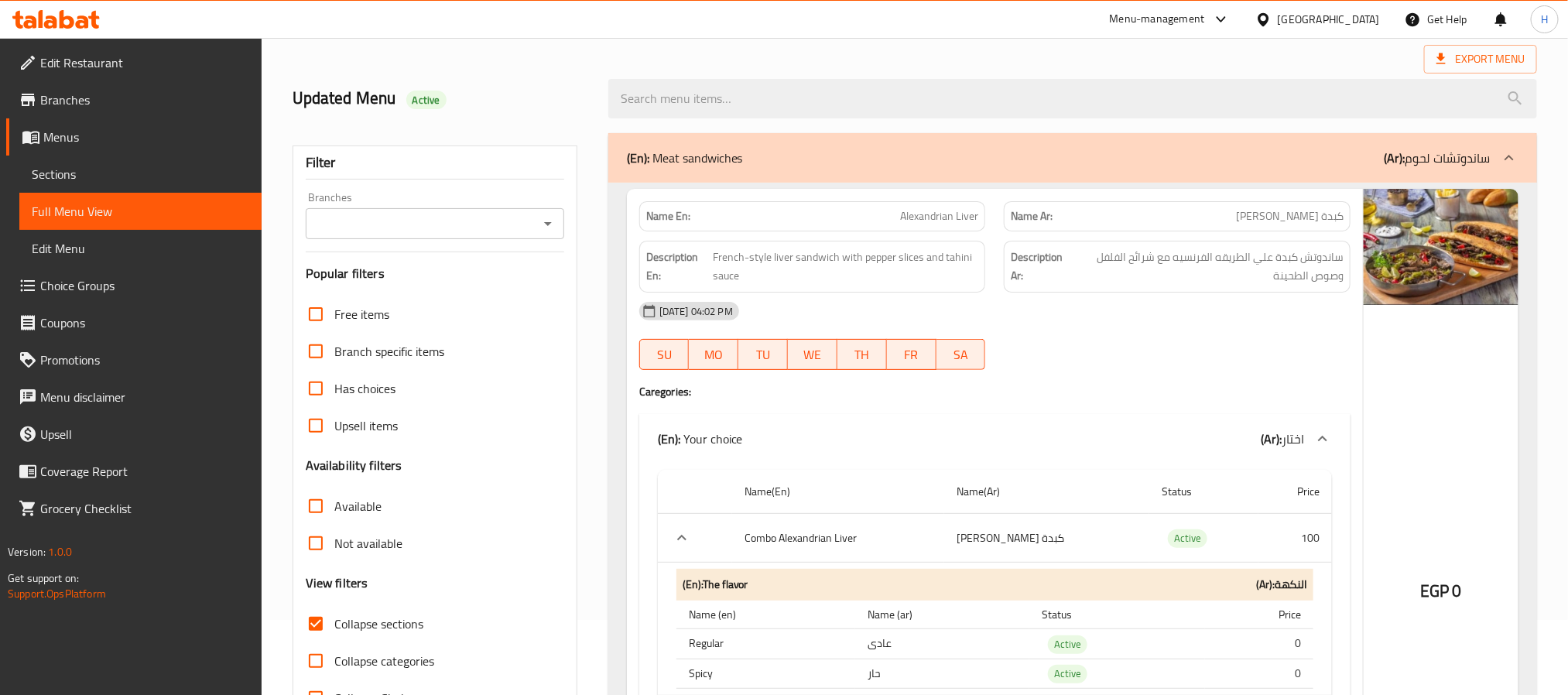
scroll to position [116, 0]
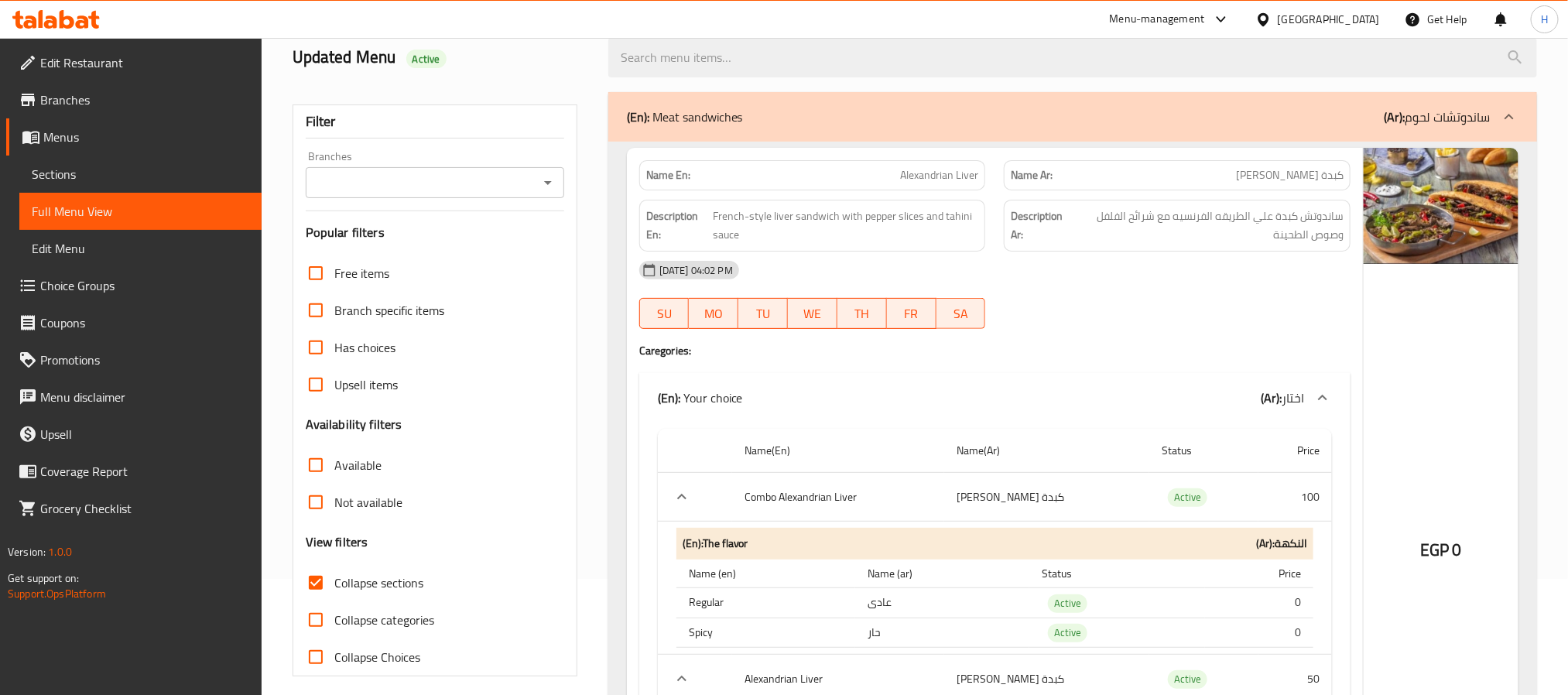
click at [320, 587] on input "Collapse sections" at bounding box center [315, 582] width 37 height 37
checkbox input "false"
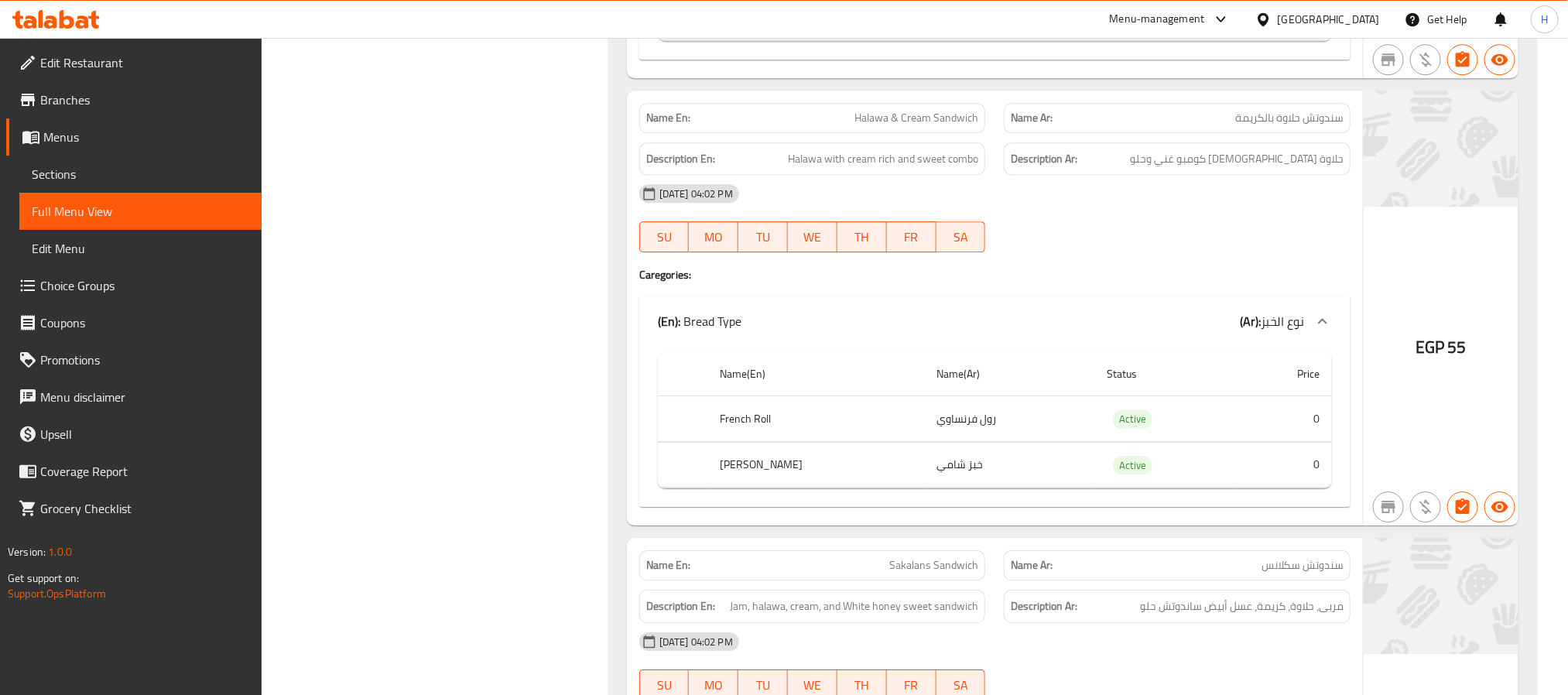
scroll to position [30640, 0]
click at [1262, 171] on span "حلاوة [DEMOGRAPHIC_DATA] كومبو غني وحلو" at bounding box center [1237, 161] width 214 height 19
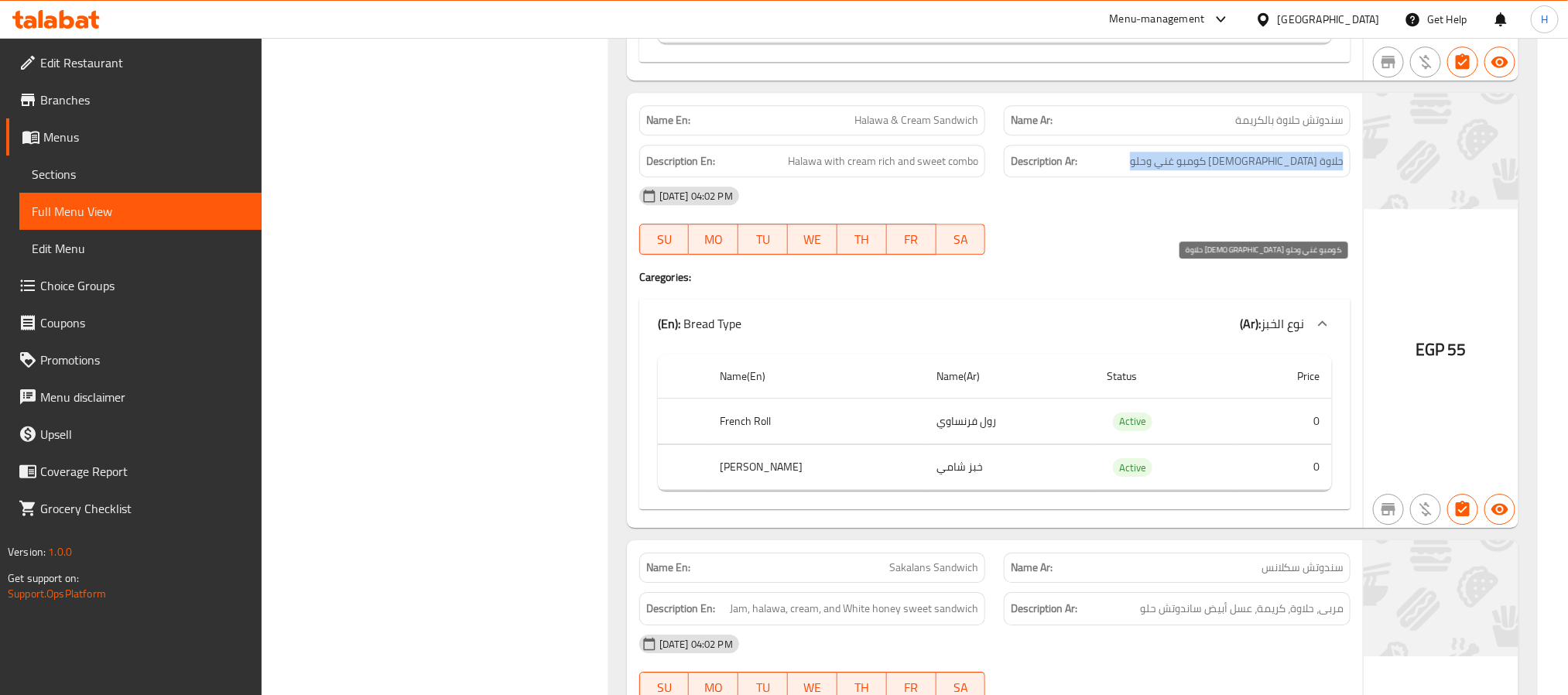
click at [1262, 171] on span "حلاوة [DEMOGRAPHIC_DATA] كومبو غني وحلو" at bounding box center [1237, 161] width 214 height 19
click at [950, 129] on span "Halawa & Cream Sandwich" at bounding box center [916, 120] width 124 height 16
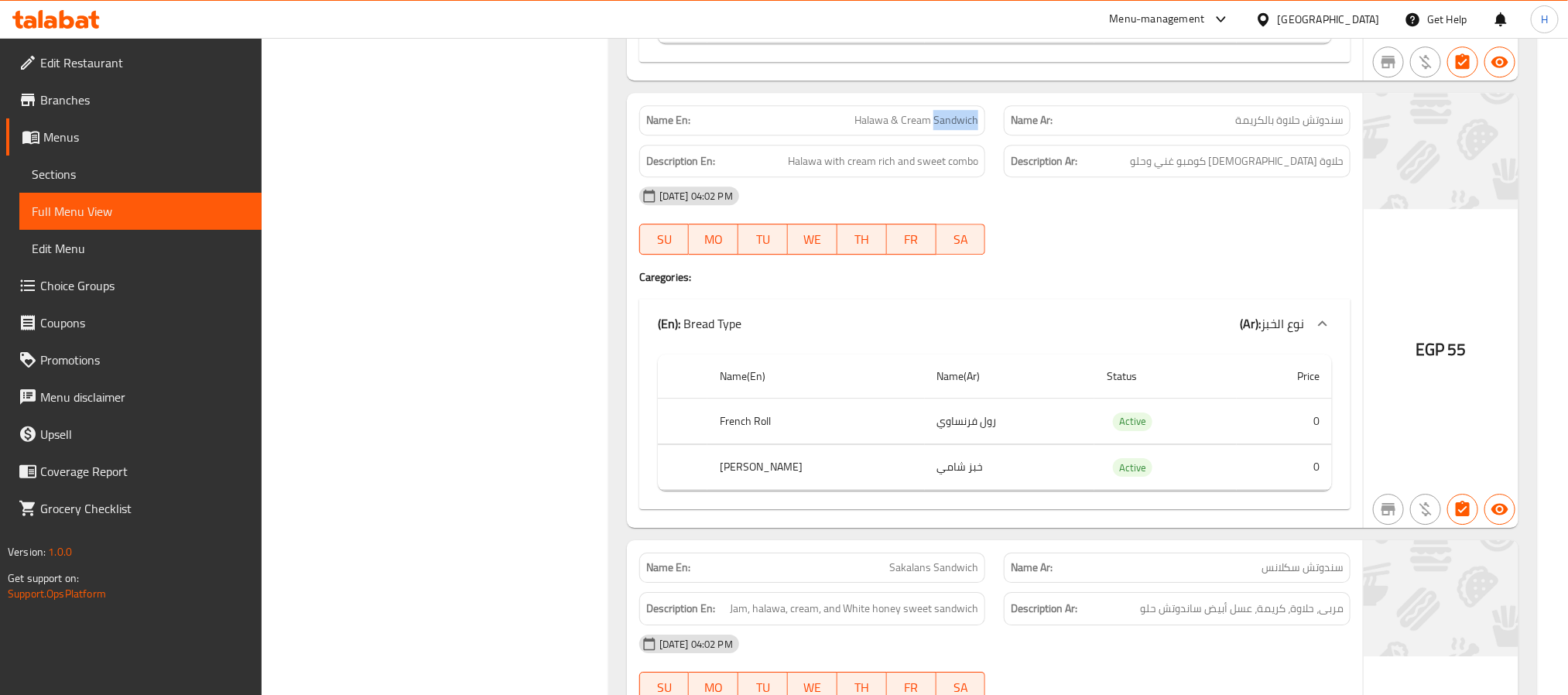
click at [950, 129] on span "Halawa & Cream Sandwich" at bounding box center [916, 120] width 124 height 16
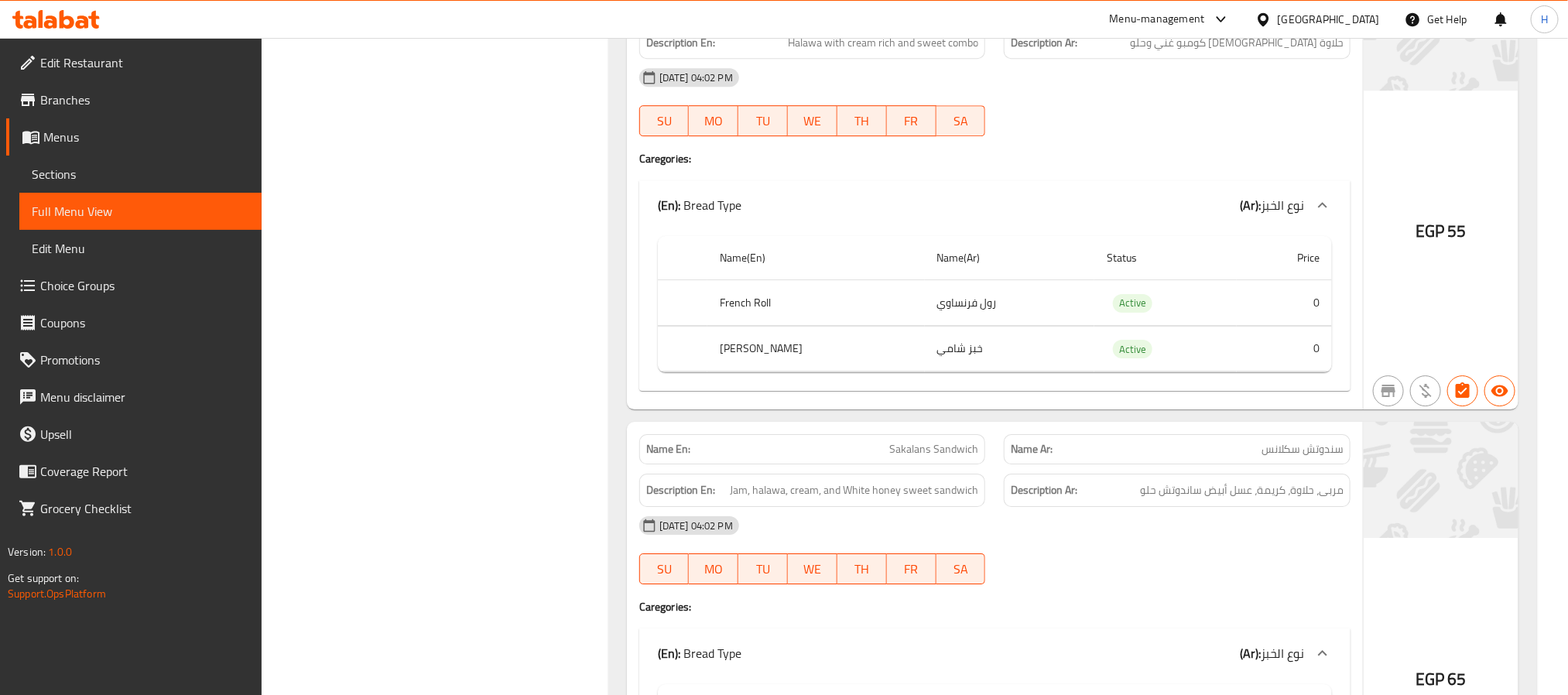
scroll to position [30756, 0]
click at [941, 460] on span "Sakalans Sandwich" at bounding box center [933, 452] width 89 height 16
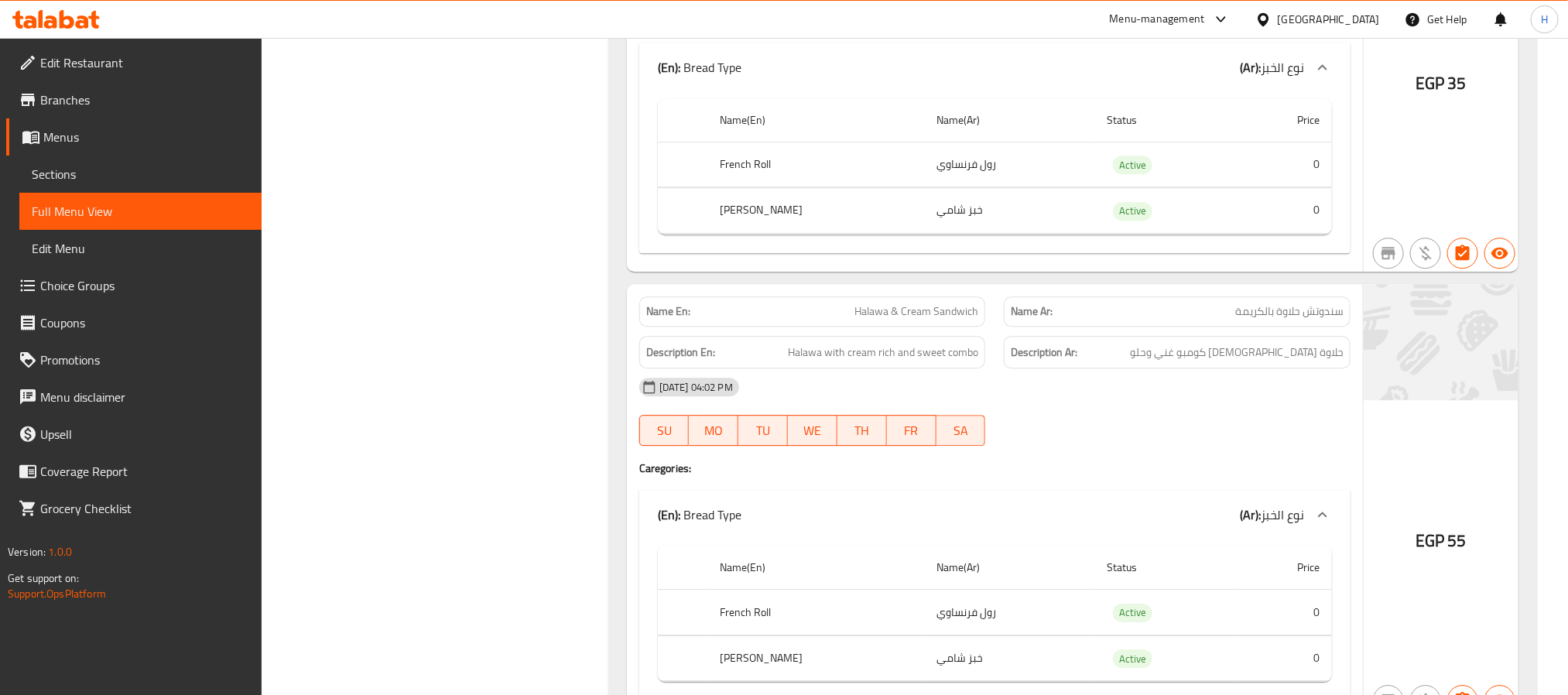
scroll to position [30408, 0]
